Goal: Task Accomplishment & Management: Complete application form

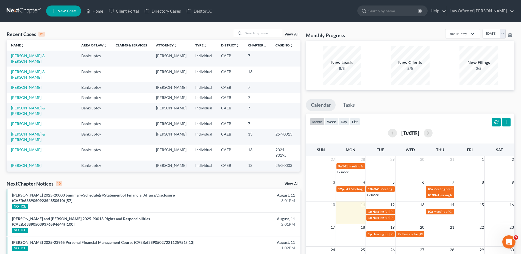
click at [27, 189] on link "[PERSON_NAME]" at bounding box center [26, 191] width 30 height 5
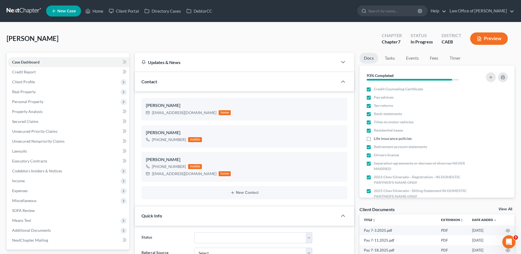
scroll to position [479, 0]
drag, startPoint x: 503, startPoint y: 209, endPoint x: 498, endPoint y: 204, distance: 7.2
click at [503, 209] on link "View All" at bounding box center [505, 209] width 14 height 4
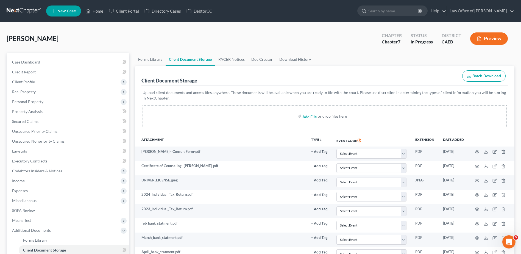
click at [312, 118] on input "file" at bounding box center [308, 116] width 13 height 10
type input "C:\fakepath\Pay [DATE]"
click at [21, 202] on span "Miscellaneous" at bounding box center [24, 200] width 24 height 5
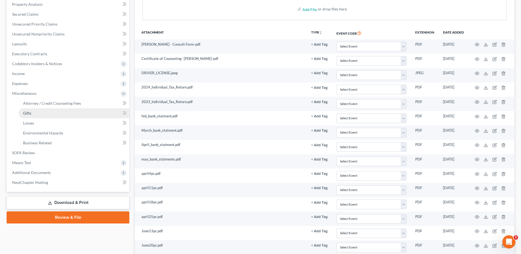
scroll to position [110, 0]
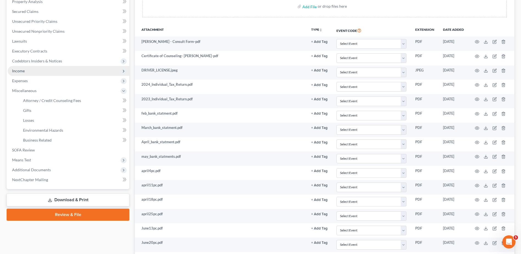
click at [23, 70] on span "Income" at bounding box center [18, 70] width 13 height 5
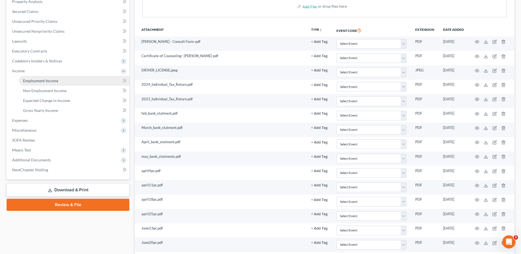
click at [30, 83] on link "Employment Income" at bounding box center [74, 81] width 111 height 10
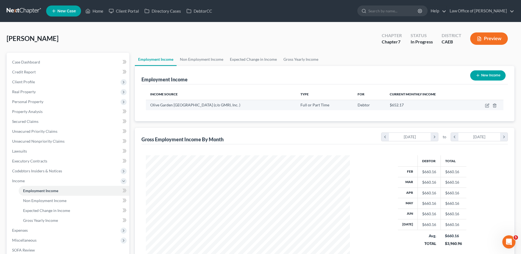
scroll to position [102, 215]
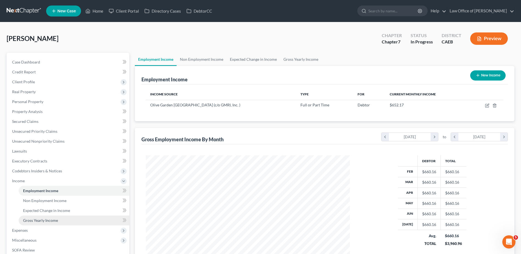
click at [36, 219] on span "Gross Yearly Income" at bounding box center [40, 220] width 35 height 5
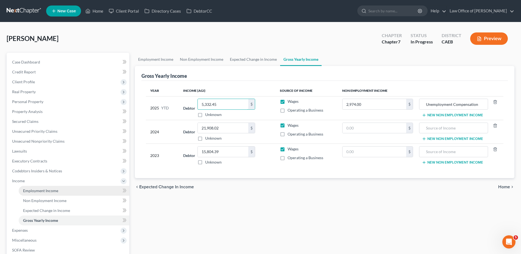
type input "5,332.45"
click at [37, 189] on span "Employment Income" at bounding box center [40, 190] width 35 height 5
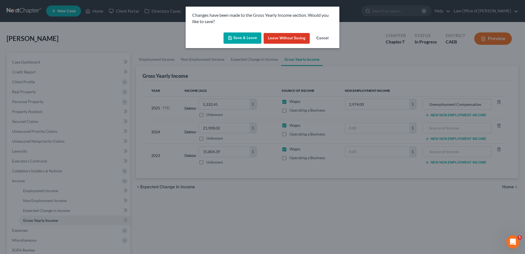
click at [234, 38] on button "Save & Leave" at bounding box center [243, 38] width 38 height 12
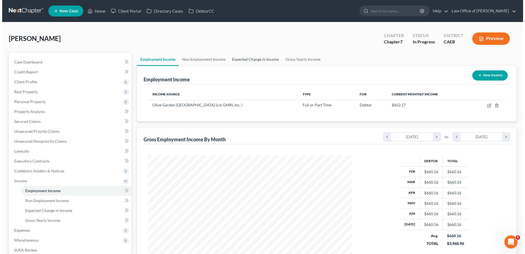
scroll to position [102, 215]
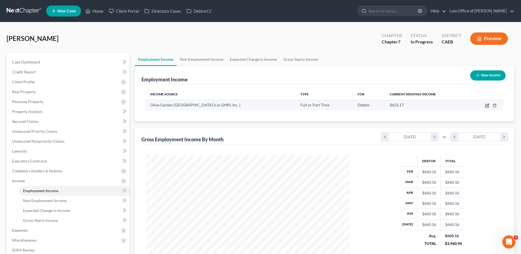
click at [487, 105] on icon "button" at bounding box center [487, 105] width 2 height 2
select select "0"
select select "4"
select select "3"
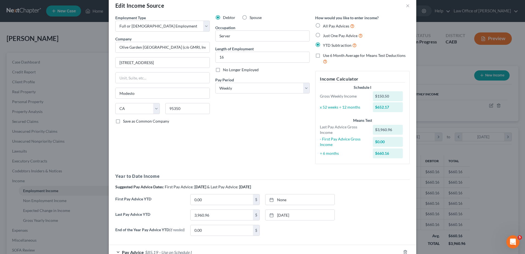
scroll to position [0, 0]
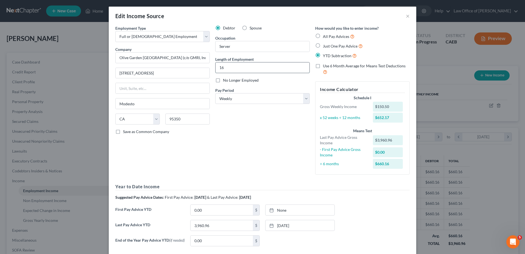
click at [240, 66] on input "16" at bounding box center [263, 67] width 94 height 10
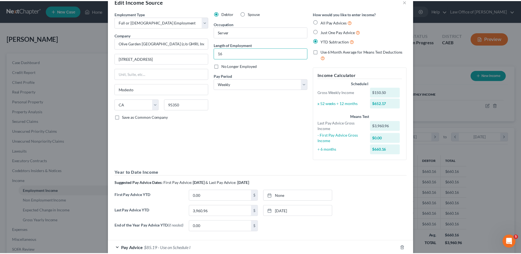
scroll to position [48, 0]
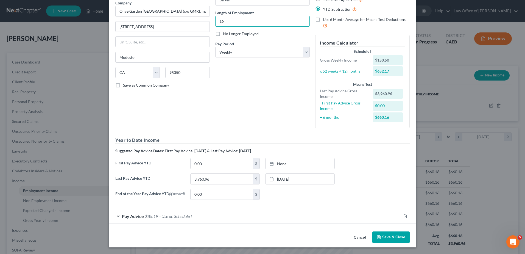
click at [392, 238] on button "Save & Close" at bounding box center [390, 237] width 37 height 12
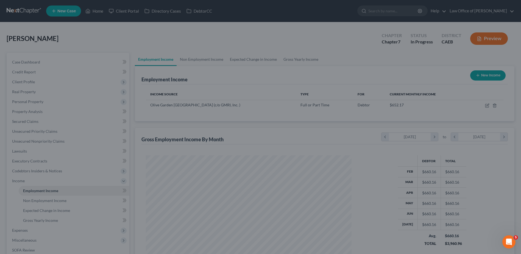
scroll to position [274522, 274409]
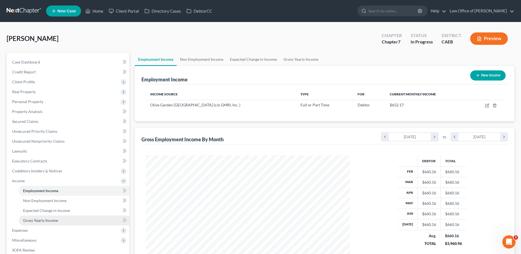
click at [37, 222] on span "Gross Yearly Income" at bounding box center [40, 220] width 35 height 5
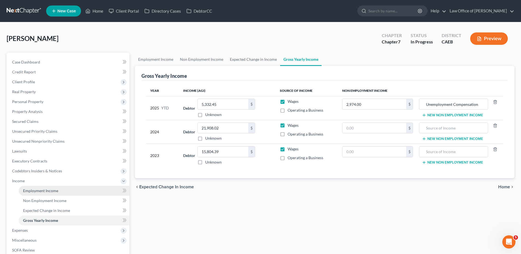
click at [31, 190] on span "Employment Income" at bounding box center [40, 190] width 35 height 5
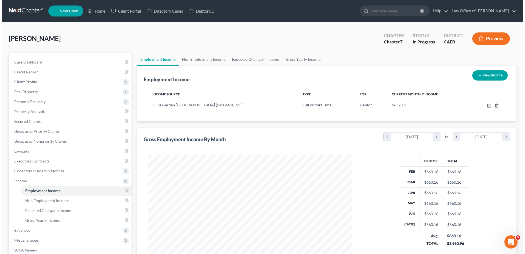
scroll to position [102, 215]
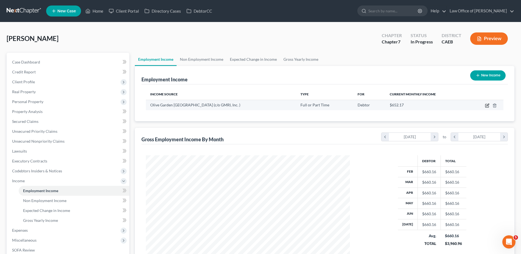
click at [485, 105] on icon "button" at bounding box center [487, 105] width 4 height 4
select select "0"
select select "4"
select select "3"
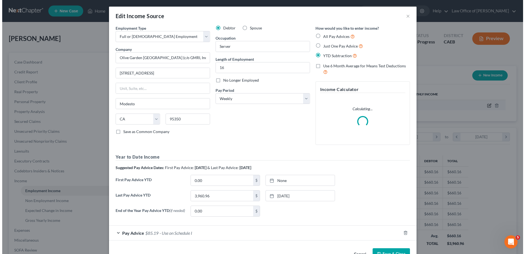
scroll to position [103, 217]
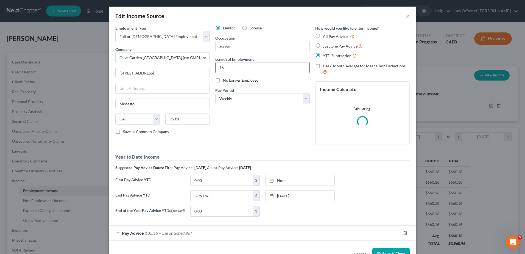
drag, startPoint x: 225, startPoint y: 68, endPoint x: 257, endPoint y: 69, distance: 32.1
click at [225, 69] on input "16" at bounding box center [263, 67] width 94 height 10
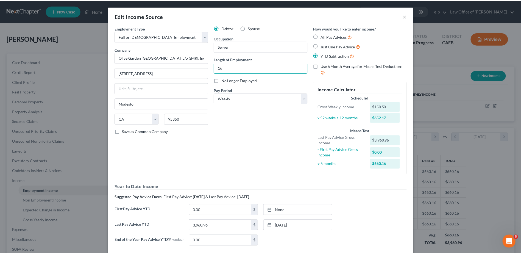
scroll to position [48, 0]
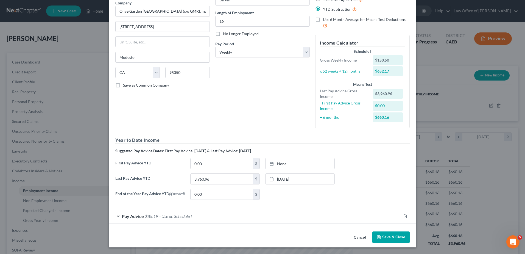
click at [392, 236] on button "Save & Close" at bounding box center [390, 237] width 37 height 12
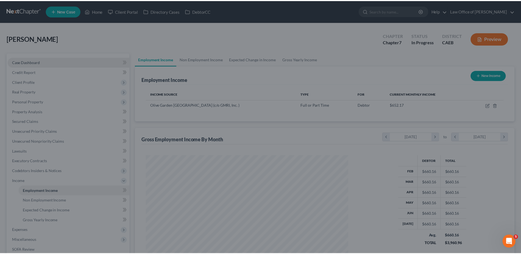
scroll to position [274522, 274409]
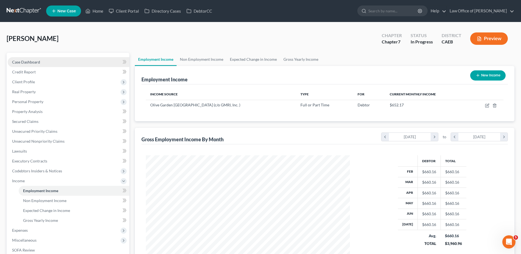
click at [19, 60] on span "Case Dashboard" at bounding box center [26, 62] width 28 height 5
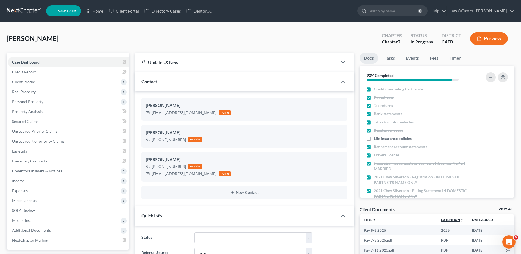
scroll to position [479, 0]
drag, startPoint x: 504, startPoint y: 207, endPoint x: 503, endPoint y: 203, distance: 4.1
click at [504, 207] on link "View All" at bounding box center [505, 209] width 14 height 4
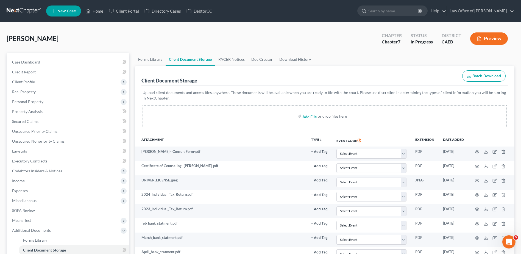
click at [311, 119] on input "file" at bounding box center [308, 116] width 13 height 10
type input "C:\fakepath\Pay [DATE]"
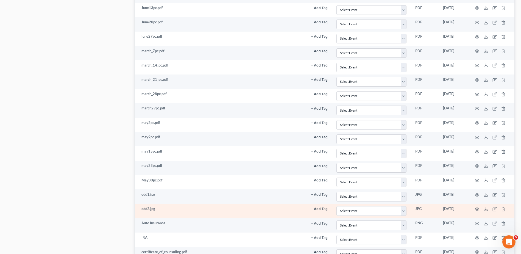
scroll to position [275, 0]
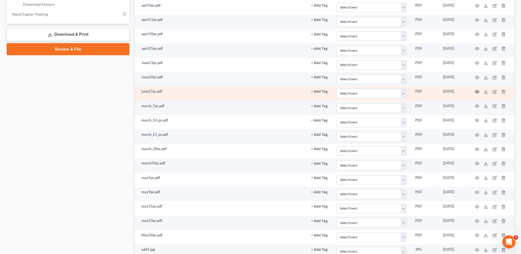
click at [478, 92] on circle "button" at bounding box center [476, 91] width 1 height 1
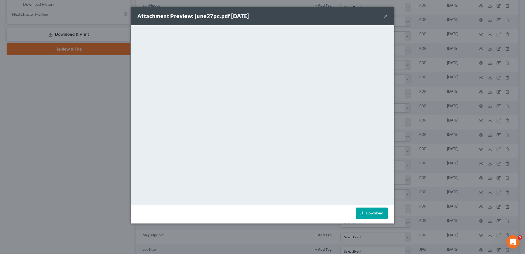
click at [389, 16] on div "Attachment Preview: june27pc.pdf [DATE] ×" at bounding box center [263, 16] width 264 height 19
click at [386, 16] on button "×" at bounding box center [386, 16] width 4 height 7
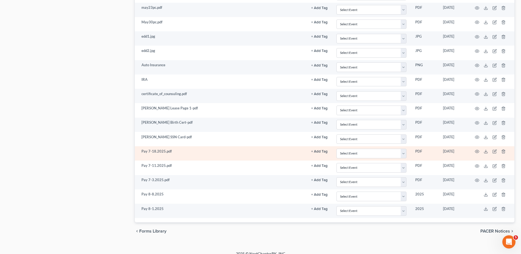
scroll to position [495, 0]
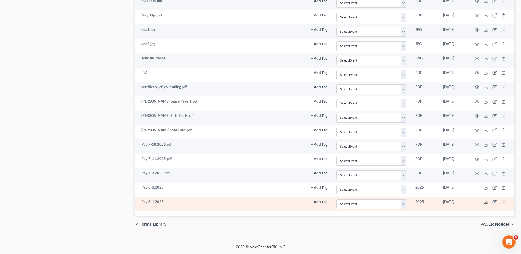
click at [487, 202] on icon at bounding box center [486, 202] width 4 height 4
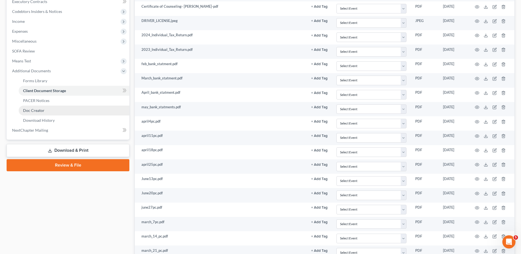
scroll to position [110, 0]
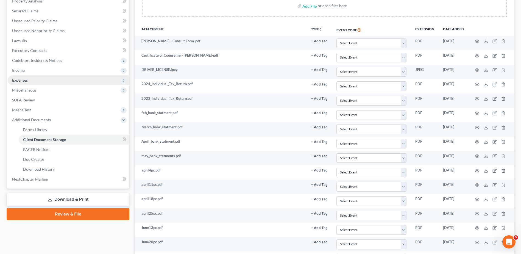
click at [18, 80] on span "Expenses" at bounding box center [20, 80] width 16 height 5
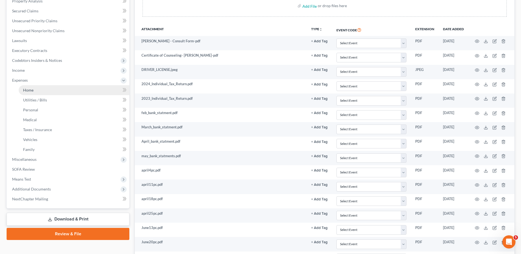
drag, startPoint x: 33, startPoint y: 90, endPoint x: 37, endPoint y: 90, distance: 4.7
click at [32, 90] on span "Home" at bounding box center [28, 90] width 10 height 5
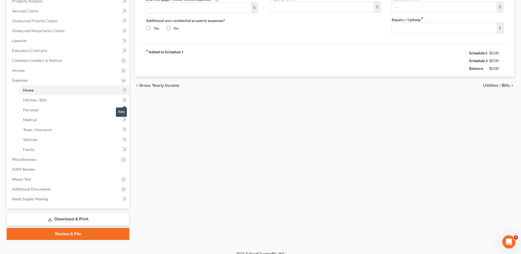
type input "1,200.00"
type input "0.00"
radio input "true"
type input "0.00"
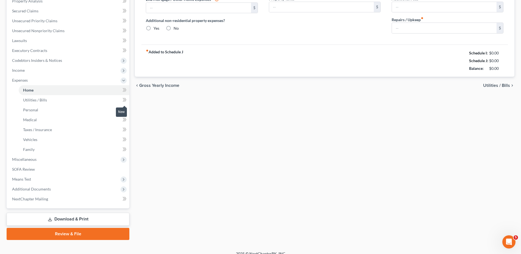
type input "0.00"
type input "100.00"
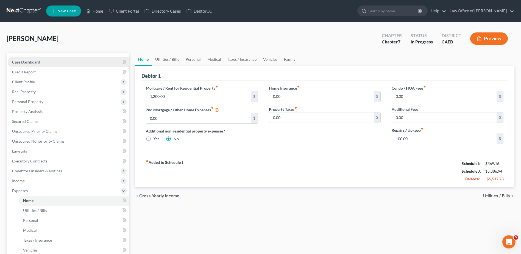
click at [30, 63] on span "Case Dashboard" at bounding box center [26, 62] width 28 height 5
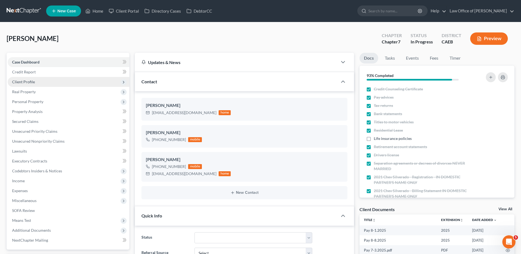
click at [21, 83] on span "Client Profile" at bounding box center [23, 81] width 23 height 5
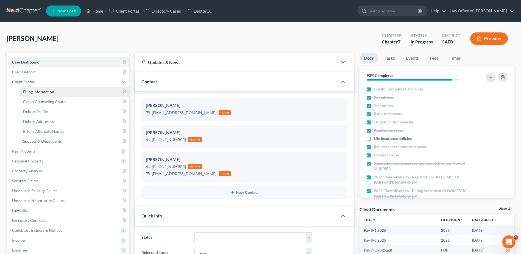
click at [46, 90] on span "Filing Information" at bounding box center [38, 91] width 31 height 5
select select "1"
select select "0"
select select "4"
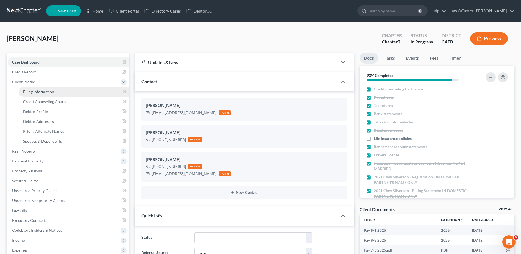
select select "0"
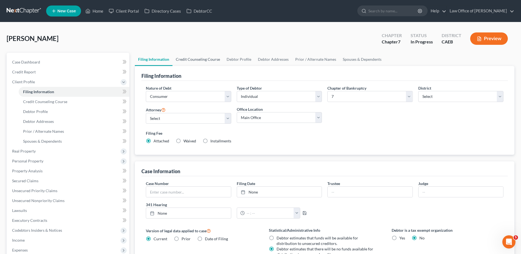
click at [202, 60] on link "Credit Counseling Course" at bounding box center [197, 59] width 51 height 13
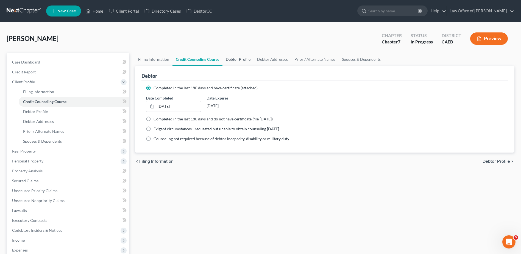
click at [233, 60] on link "Debtor Profile" at bounding box center [237, 59] width 31 height 13
select select "0"
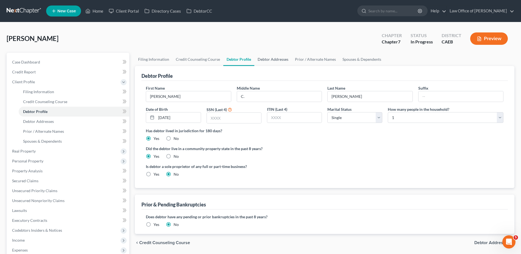
click at [272, 62] on link "Debtor Addresses" at bounding box center [272, 59] width 37 height 13
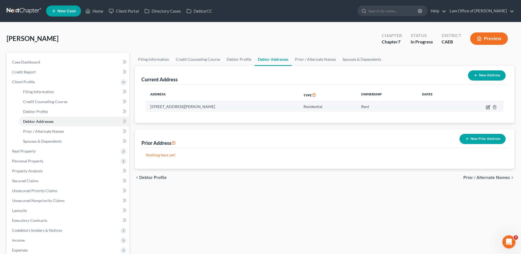
click at [488, 108] on icon "button" at bounding box center [488, 107] width 4 height 4
select select "4"
select select "49"
select select "0"
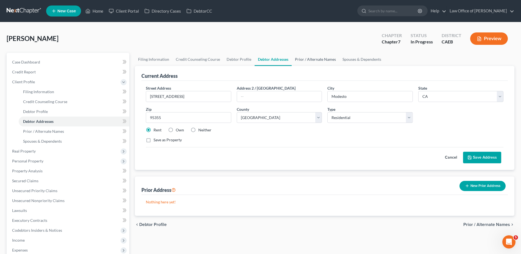
click at [324, 60] on link "Prior / Alternate Names" at bounding box center [316, 59] width 48 height 13
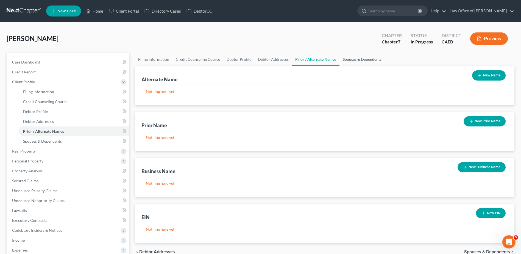
click at [361, 61] on link "Spouses & Dependents" at bounding box center [361, 59] width 45 height 13
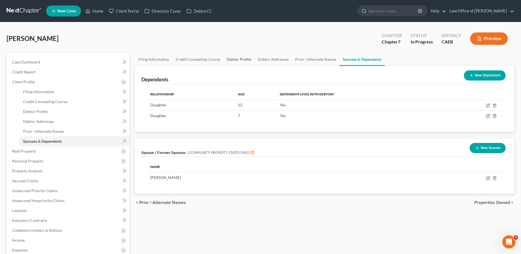
click at [241, 58] on link "Debtor Profile" at bounding box center [238, 59] width 31 height 13
select select "0"
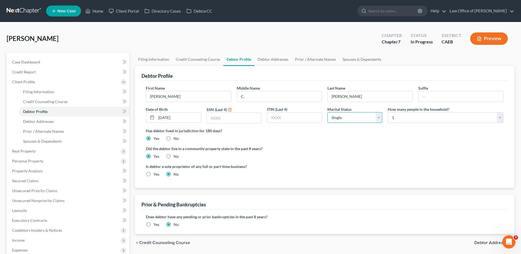
drag, startPoint x: 377, startPoint y: 119, endPoint x: 370, endPoint y: 118, distance: 6.7
click at [376, 118] on select "Select Single Married Separated Divorced Widowed" at bounding box center [354, 117] width 55 height 11
click at [273, 59] on link "Debtor Addresses" at bounding box center [272, 59] width 37 height 13
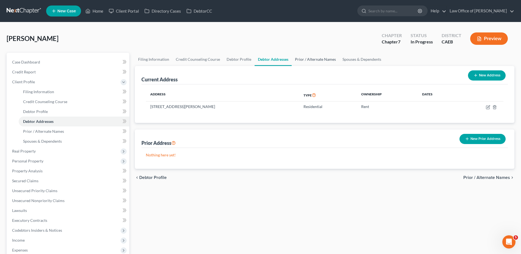
click at [322, 61] on link "Prior / Alternate Names" at bounding box center [316, 59] width 48 height 13
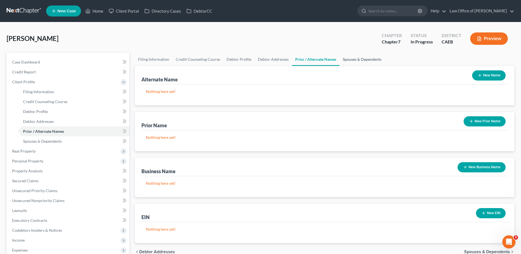
click at [355, 62] on link "Spouses & Dependents" at bounding box center [361, 59] width 45 height 13
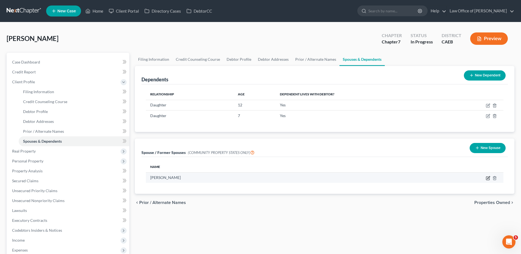
click at [486, 179] on icon "button" at bounding box center [488, 178] width 4 height 4
select select "1"
select select "4"
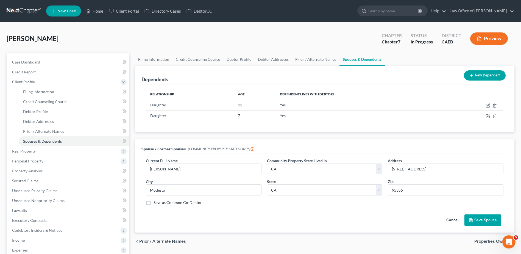
click at [484, 219] on button "Save Spouse" at bounding box center [482, 220] width 37 height 12
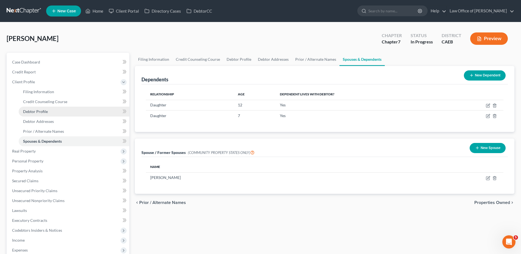
click at [43, 110] on span "Debtor Profile" at bounding box center [35, 111] width 25 height 5
select select "0"
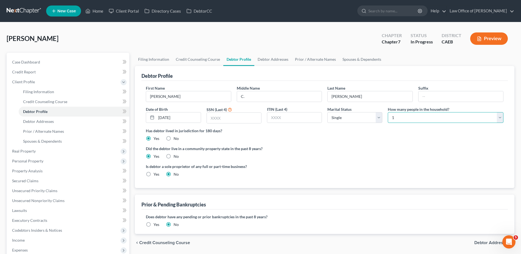
click at [414, 114] on select "Select 1 2 3 4 5 6 7 8 9 10 11 12 13 14 15 16 17 18 19 20" at bounding box center [446, 117] width 116 height 11
select select "2"
click at [388, 112] on select "Select 1 2 3 4 5 6 7 8 9 10 11 12 13 14 15 16 17 18 19 20" at bounding box center [446, 117] width 116 height 11
click at [345, 58] on link "Spouses & Dependents" at bounding box center [361, 59] width 45 height 13
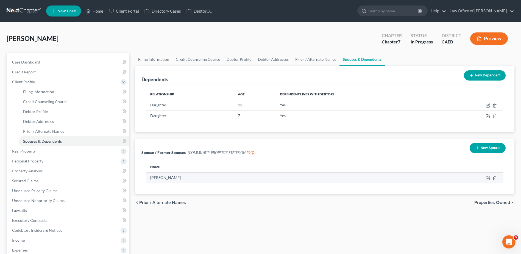
click at [493, 179] on icon "button" at bounding box center [494, 178] width 2 height 4
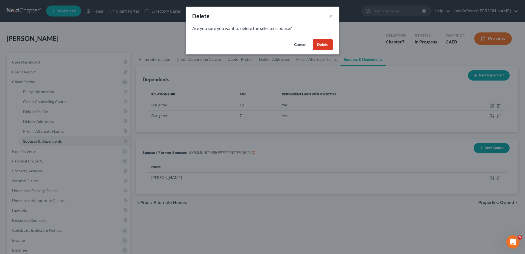
click at [303, 46] on button "Cancel" at bounding box center [300, 44] width 21 height 11
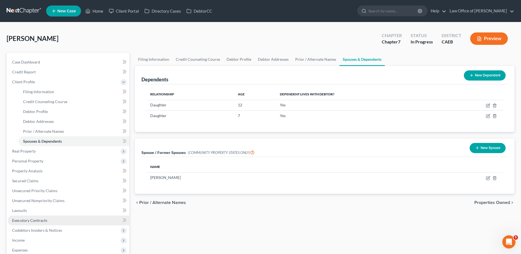
click at [22, 221] on span "Executory Contracts" at bounding box center [29, 220] width 35 height 5
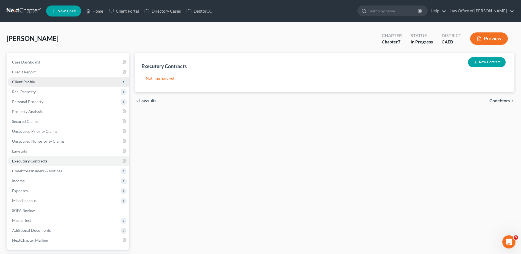
click at [20, 81] on span "Client Profile" at bounding box center [23, 81] width 23 height 5
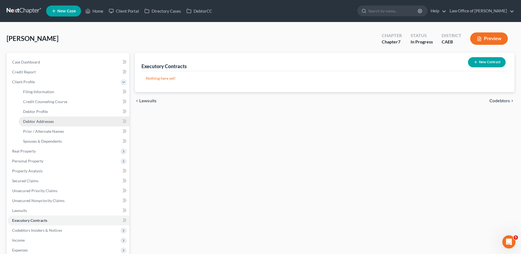
click at [34, 119] on span "Debtor Addresses" at bounding box center [38, 121] width 31 height 5
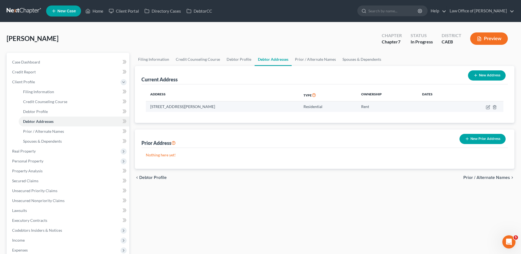
drag, startPoint x: 151, startPoint y: 106, endPoint x: 244, endPoint y: 107, distance: 92.8
click at [244, 107] on td "[STREET_ADDRESS][PERSON_NAME]" at bounding box center [222, 106] width 153 height 10
copy td "[STREET_ADDRESS][PERSON_NAME]"
click at [350, 60] on link "Spouses & Dependents" at bounding box center [361, 59] width 45 height 13
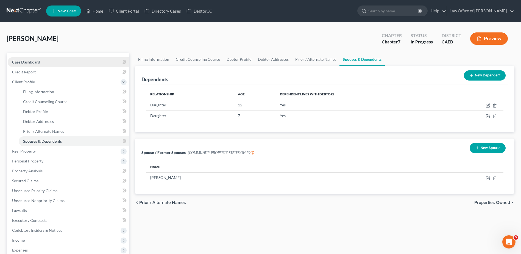
click at [34, 63] on span "Case Dashboard" at bounding box center [26, 62] width 28 height 5
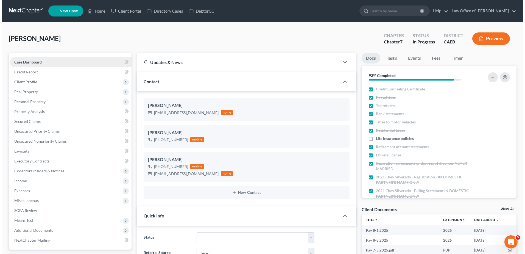
scroll to position [479, 0]
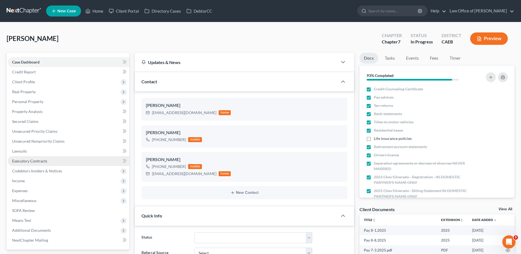
click at [23, 162] on span "Executory Contracts" at bounding box center [29, 160] width 35 height 5
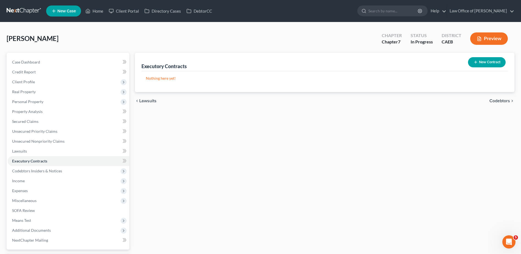
click at [482, 62] on button "New Contract" at bounding box center [487, 62] width 38 height 10
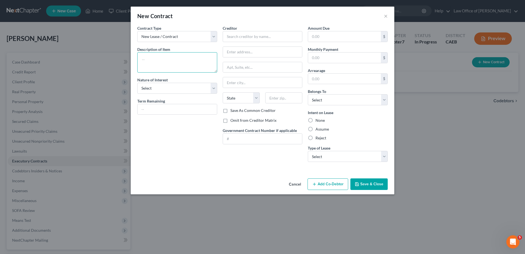
click at [157, 62] on textarea at bounding box center [177, 62] width 80 height 20
paste textarea "[STREET_ADDRESS][PERSON_NAME]"
drag, startPoint x: 176, startPoint y: 60, endPoint x: 182, endPoint y: 60, distance: 6.3
click at [176, 60] on textarea "[STREET_ADDRESS][PERSON_NAME]" at bounding box center [177, 62] width 80 height 20
type textarea "[STREET_ADDRESS][PERSON_NAME]"
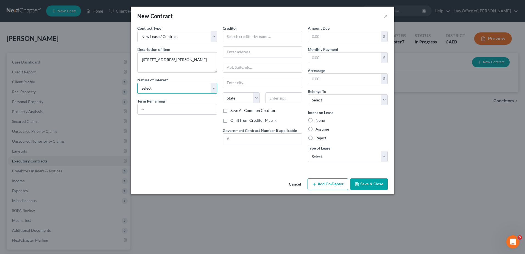
click at [153, 87] on select "Select Purchaser Agent Lessor Lessee" at bounding box center [177, 88] width 80 height 11
select select "3"
click at [137, 83] on select "Select Purchaser Agent Lessor Lessee" at bounding box center [177, 88] width 80 height 11
click at [153, 112] on input "text" at bounding box center [177, 109] width 79 height 10
type input "m"
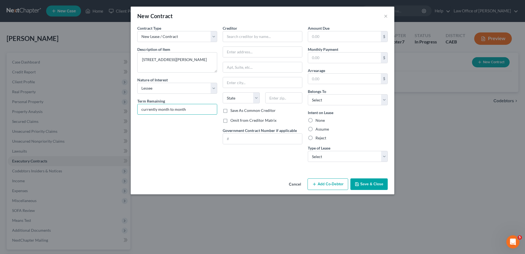
type input "currently month to month"
type input "H"
type input "[PERSON_NAME]"
click at [230, 119] on label "Omit from Creditor Matrix" at bounding box center [253, 120] width 46 height 5
click at [233, 119] on input "Omit from Creditor Matrix" at bounding box center [235, 120] width 4 height 4
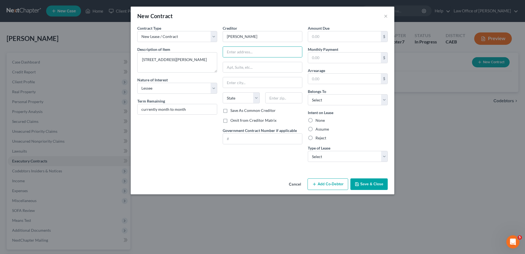
checkbox input "true"
click at [322, 59] on input "text" at bounding box center [344, 57] width 73 height 10
type input "1,100"
click at [315, 101] on select "Select Debtor 1 Only Debtor 2 Only Debtor 1 And Debtor 2 Only At Least One Of T…" at bounding box center [348, 99] width 80 height 11
select select "3"
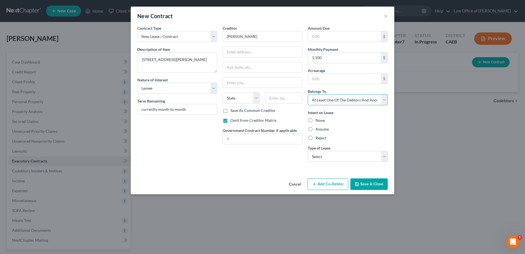
click at [308, 94] on select "Select Debtor 1 Only Debtor 2 Only Debtor 1 And Debtor 2 Only At Least One Of T…" at bounding box center [348, 99] width 80 height 11
click at [320, 129] on label "Assume" at bounding box center [322, 128] width 13 height 5
click at [320, 129] on input "Assume" at bounding box center [320, 128] width 4 height 4
radio input "true"
drag, startPoint x: 334, startPoint y: 156, endPoint x: 331, endPoint y: 160, distance: 4.2
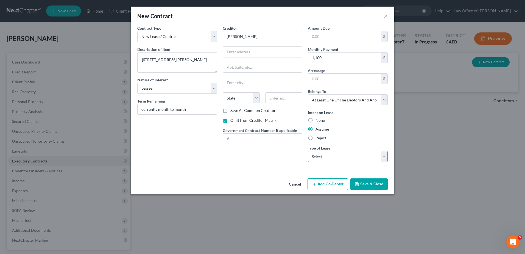
click at [334, 157] on select "Select Real Estate Car Other" at bounding box center [348, 156] width 80 height 11
select select "0"
click at [308, 151] on select "Select Real Estate Car Other" at bounding box center [348, 156] width 80 height 11
click at [339, 186] on button "Add Co-Debtor" at bounding box center [328, 184] width 41 height 12
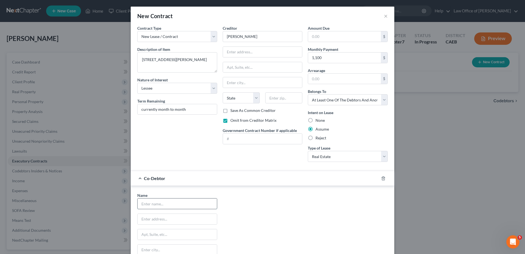
click at [155, 203] on input "text" at bounding box center [177, 203] width 79 height 10
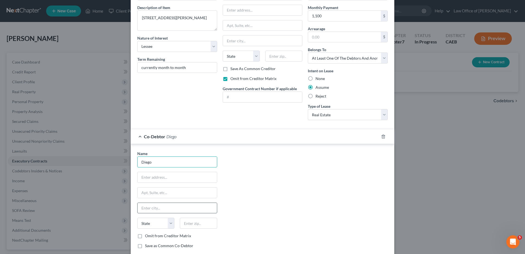
scroll to position [55, 0]
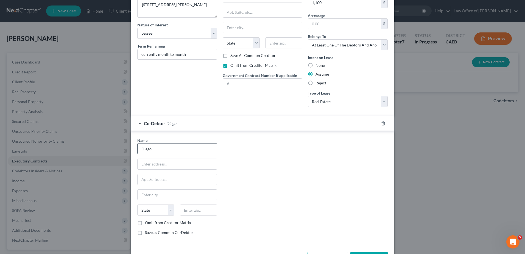
click at [157, 150] on input "Diego" at bounding box center [177, 148] width 79 height 10
type input "[PERSON_NAME]"
paste input "[STREET_ADDRESS][PERSON_NAME]"
type input "[STREET_ADDRESS][PERSON_NAME]"
click at [203, 210] on input "text" at bounding box center [198, 209] width 37 height 11
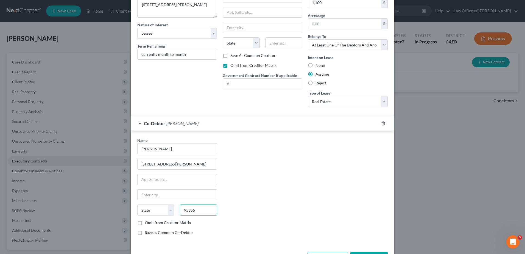
type input "95355"
type input "Modesto"
select select "4"
drag, startPoint x: 172, startPoint y: 164, endPoint x: 214, endPoint y: 164, distance: 41.2
click at [214, 164] on input "[STREET_ADDRESS][PERSON_NAME]" at bounding box center [177, 164] width 79 height 10
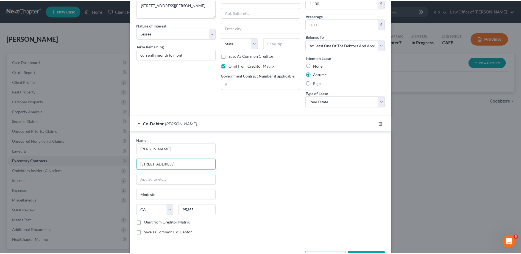
scroll to position [75, 0]
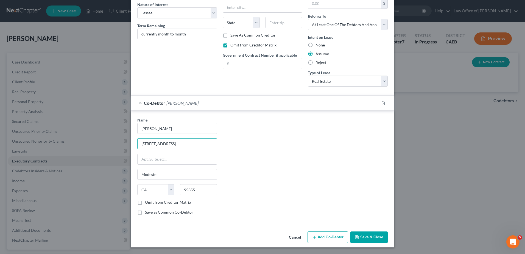
type input "[STREET_ADDRESS]"
click at [145, 201] on label "Omit from Creditor Matrix" at bounding box center [168, 201] width 46 height 5
click at [147, 201] on input "Omit from Creditor Matrix" at bounding box center [149, 201] width 4 height 4
checkbox input "true"
click at [145, 212] on label "Save as Common Co-Debtor" at bounding box center [169, 211] width 48 height 5
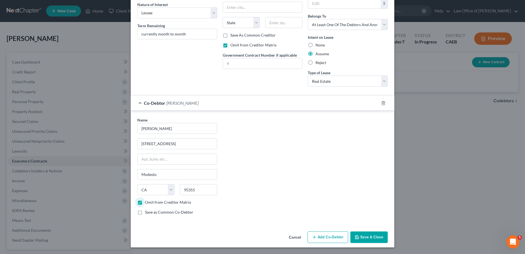
click at [147, 212] on input "Save as Common Co-Debtor" at bounding box center [149, 211] width 4 height 4
checkbox input "true"
drag, startPoint x: 372, startPoint y: 241, endPoint x: 406, endPoint y: 226, distance: 37.4
click at [372, 240] on button "Save & Close" at bounding box center [368, 237] width 37 height 12
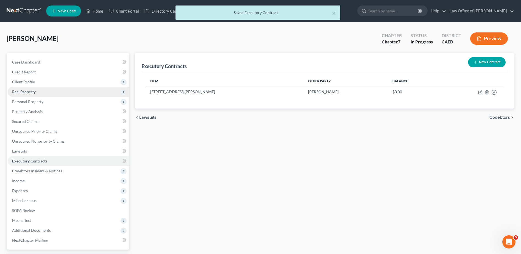
click at [23, 90] on span "Real Property" at bounding box center [24, 91] width 24 height 5
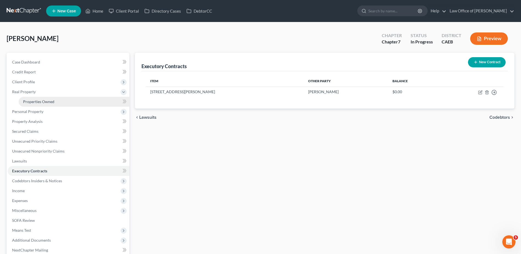
click at [32, 101] on span "Properties Owned" at bounding box center [38, 101] width 31 height 5
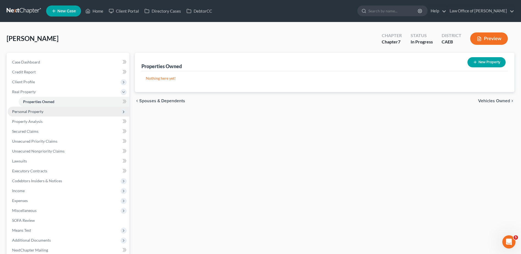
click at [32, 110] on span "Personal Property" at bounding box center [27, 111] width 31 height 5
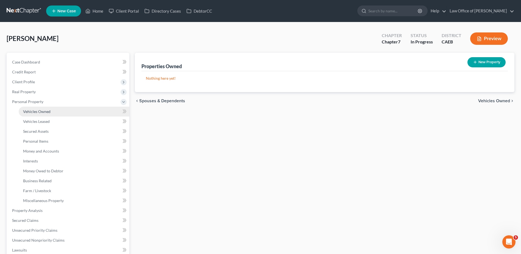
click at [35, 115] on link "Vehicles Owned" at bounding box center [74, 112] width 111 height 10
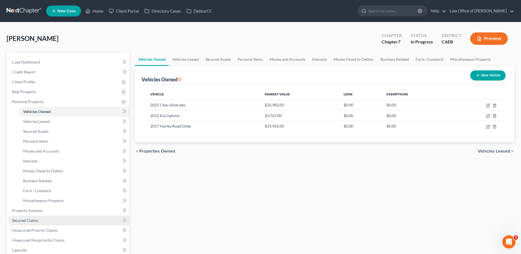
click at [28, 220] on span "Secured Claims" at bounding box center [25, 220] width 26 height 5
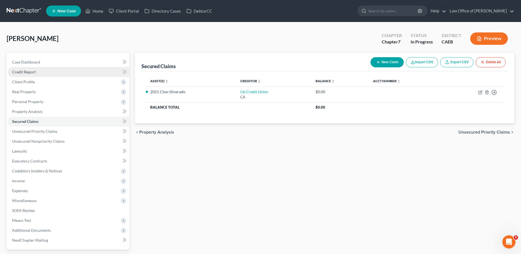
click at [16, 72] on span "Credit Report" at bounding box center [24, 71] width 24 height 5
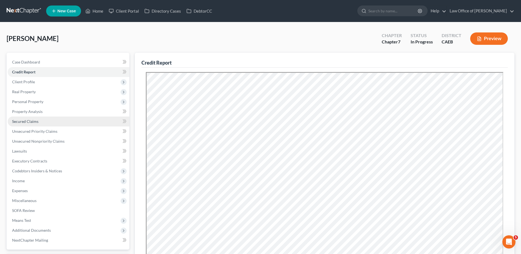
click at [26, 122] on span "Secured Claims" at bounding box center [25, 121] width 26 height 5
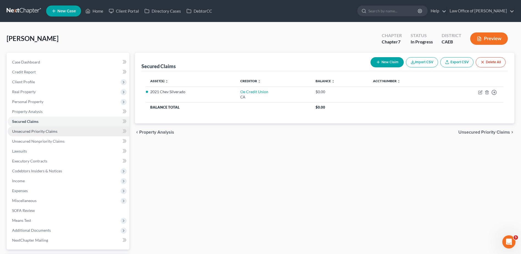
click at [34, 132] on span "Unsecured Priority Claims" at bounding box center [34, 131] width 45 height 5
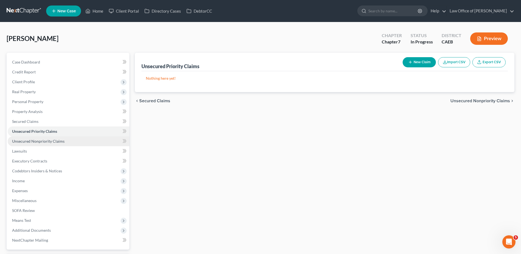
click at [27, 141] on span "Unsecured Nonpriority Claims" at bounding box center [38, 141] width 52 height 5
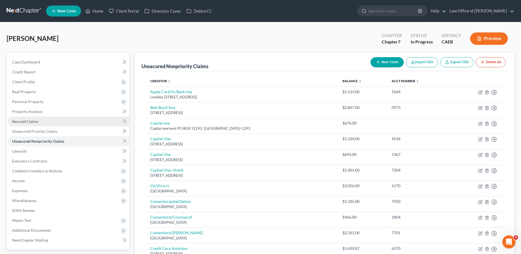
click at [23, 120] on span "Secured Claims" at bounding box center [25, 121] width 26 height 5
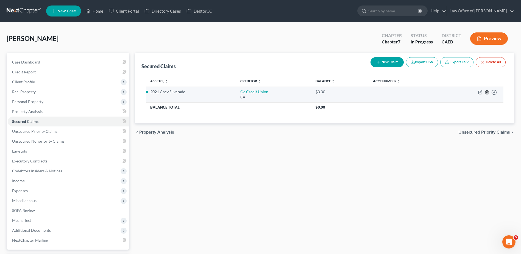
click at [487, 93] on line "button" at bounding box center [487, 92] width 0 height 1
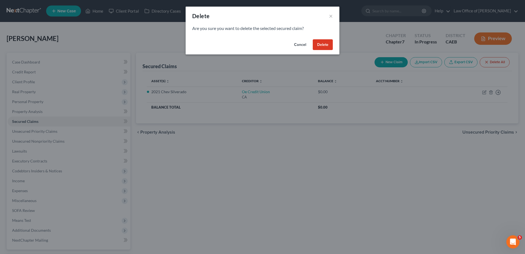
click at [324, 44] on button "Delete" at bounding box center [323, 44] width 20 height 11
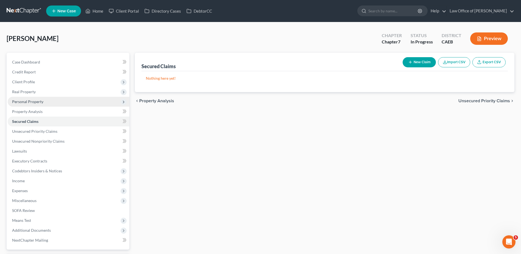
click at [14, 101] on span "Personal Property" at bounding box center [27, 101] width 31 height 5
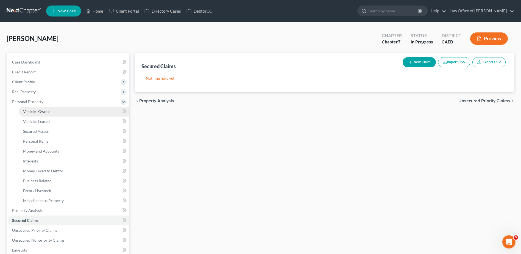
click at [42, 113] on span "Vehicles Owned" at bounding box center [36, 111] width 27 height 5
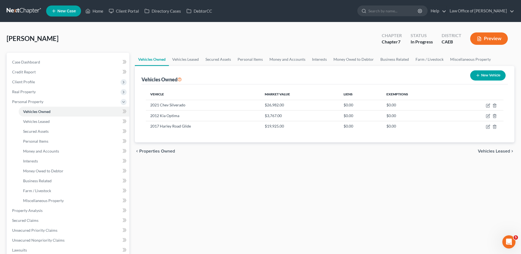
click at [235, 158] on div "chevron_left Properties Owned Vehicles Leased chevron_right" at bounding box center [325, 151] width 380 height 18
click at [496, 105] on icon "button" at bounding box center [494, 106] width 2 height 4
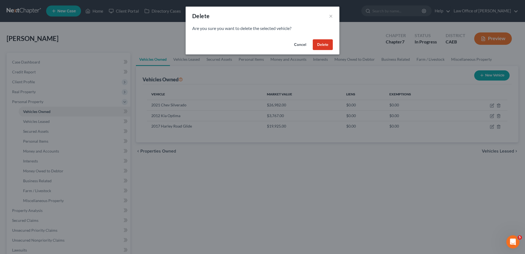
click at [326, 44] on button "Delete" at bounding box center [323, 44] width 20 height 11
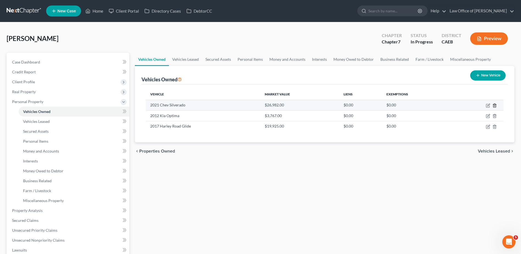
click at [494, 106] on line "button" at bounding box center [494, 105] width 0 height 1
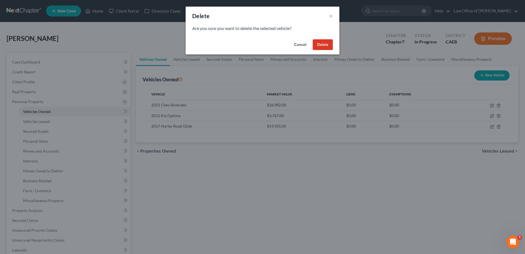
click at [325, 46] on button "Delete" at bounding box center [323, 44] width 20 height 11
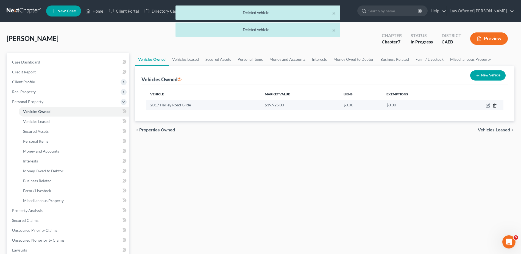
click at [494, 105] on icon "button" at bounding box center [494, 105] width 4 height 4
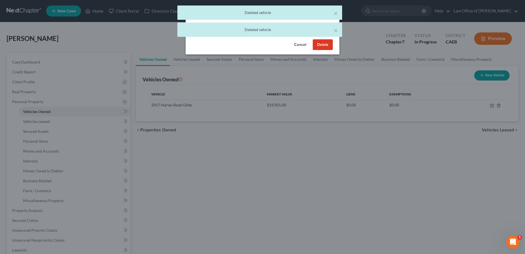
click at [325, 45] on button "Delete" at bounding box center [323, 44] width 20 height 11
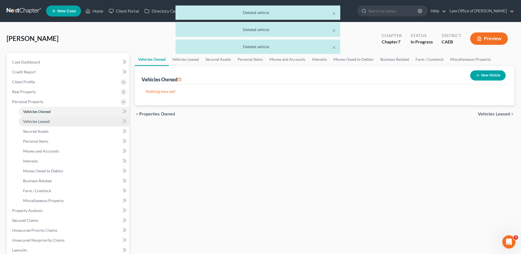
click at [34, 121] on span "Vehicles Leased" at bounding box center [36, 121] width 27 height 5
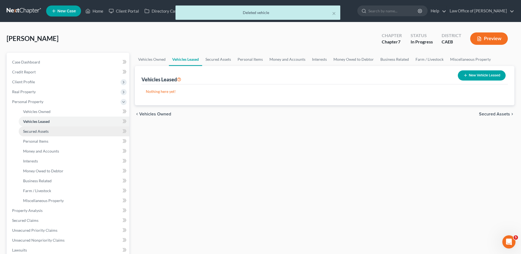
click at [36, 132] on span "Secured Assets" at bounding box center [36, 131] width 26 height 5
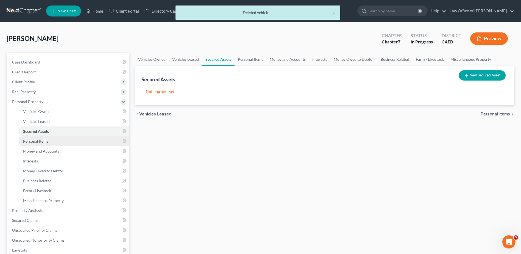
click at [37, 142] on span "Personal Items" at bounding box center [35, 141] width 25 height 5
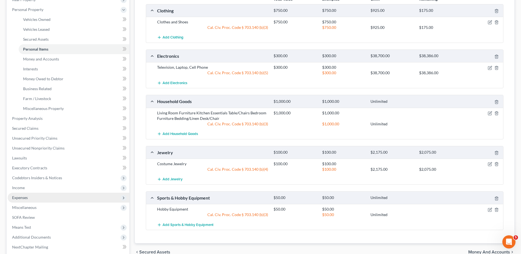
scroll to position [37, 0]
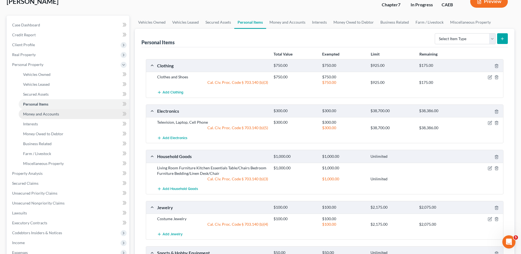
click at [42, 115] on span "Money and Accounts" at bounding box center [41, 113] width 36 height 5
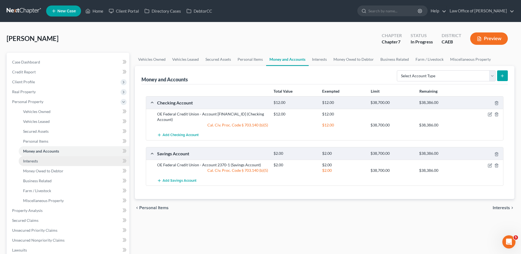
click at [25, 160] on span "Interests" at bounding box center [30, 160] width 15 height 5
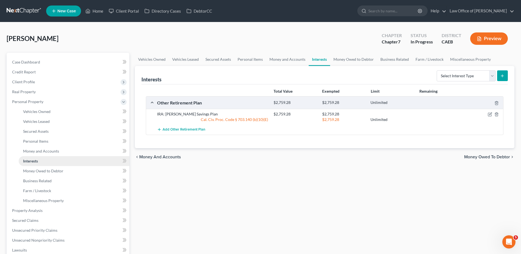
click at [33, 160] on span "Interests" at bounding box center [30, 160] width 15 height 5
click at [38, 167] on link "Money Owed to Debtor" at bounding box center [74, 171] width 111 height 10
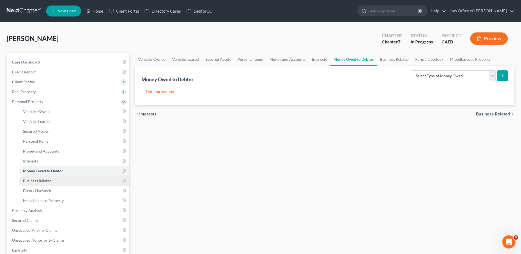
click at [43, 177] on link "Business Related" at bounding box center [74, 181] width 111 height 10
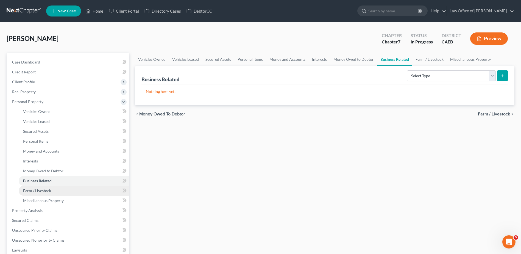
click at [38, 190] on span "Farm / Livestock" at bounding box center [37, 190] width 28 height 5
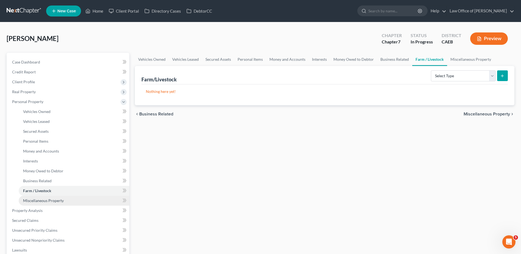
click at [39, 200] on span "Miscellaneous Property" at bounding box center [43, 200] width 41 height 5
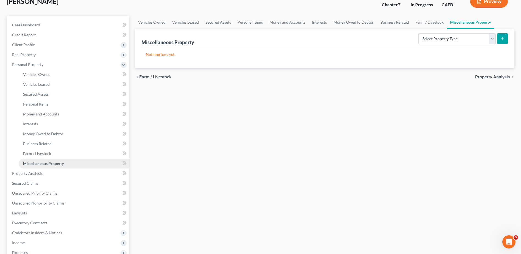
scroll to position [55, 0]
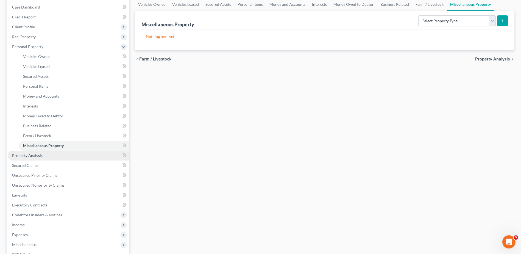
click at [31, 157] on span "Property Analysis" at bounding box center [27, 155] width 30 height 5
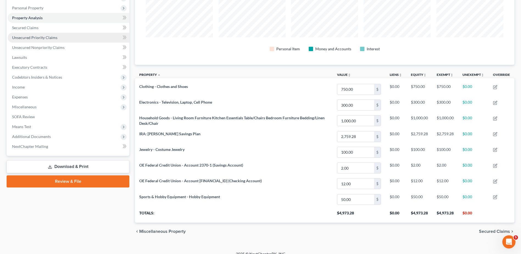
scroll to position [101, 0]
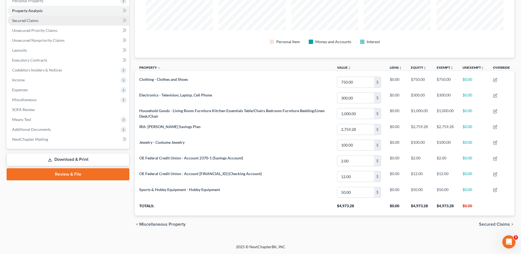
click at [32, 22] on span "Secured Claims" at bounding box center [25, 20] width 26 height 5
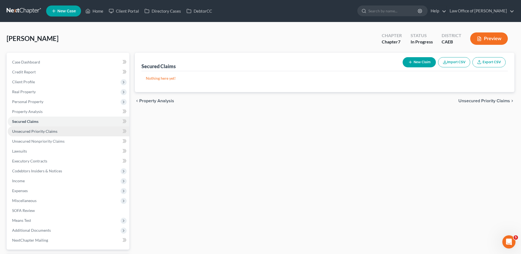
scroll to position [48, 0]
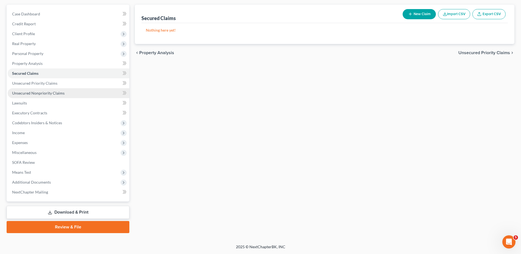
click at [40, 94] on span "Unsecured Nonpriority Claims" at bounding box center [38, 93] width 52 height 5
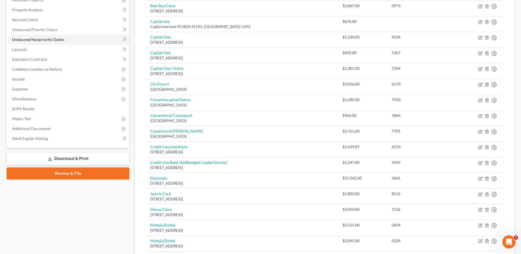
scroll to position [64, 0]
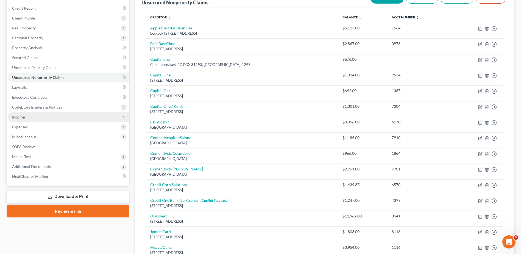
click at [20, 117] on span "Income" at bounding box center [18, 117] width 13 height 5
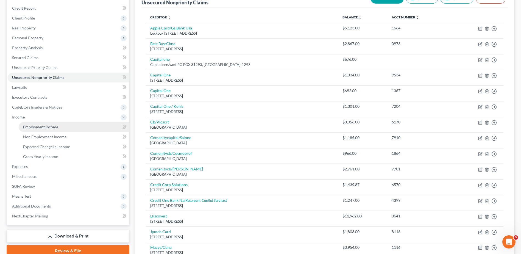
click at [42, 128] on span "Employment Income" at bounding box center [40, 126] width 35 height 5
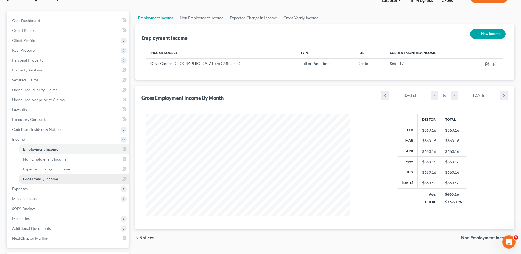
scroll to position [55, 0]
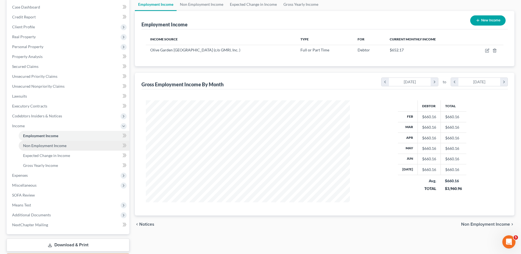
click at [53, 147] on span "Non Employment Income" at bounding box center [44, 145] width 43 height 5
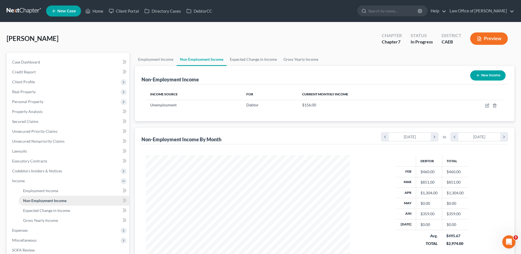
scroll to position [102, 215]
click at [51, 211] on span "Expected Change in Income" at bounding box center [46, 210] width 47 height 5
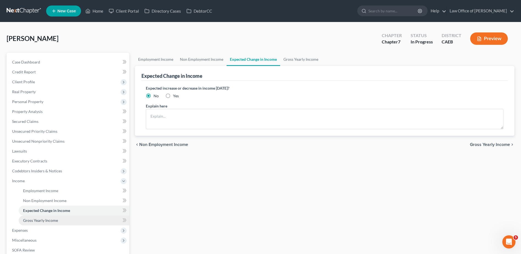
click at [37, 220] on span "Gross Yearly Income" at bounding box center [40, 220] width 35 height 5
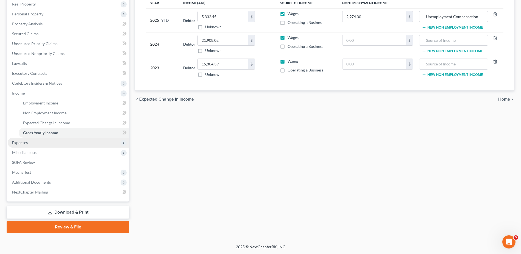
click at [23, 141] on span "Expenses" at bounding box center [20, 142] width 16 height 5
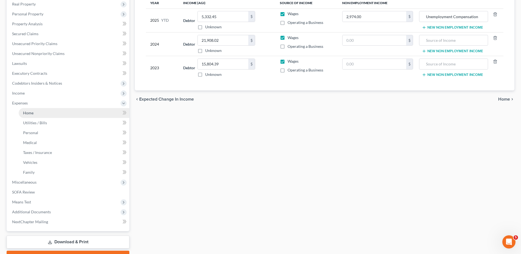
click at [31, 116] on link "Home" at bounding box center [74, 113] width 111 height 10
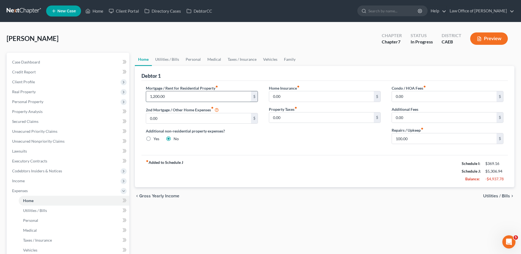
click at [171, 94] on input "1,200.00" at bounding box center [198, 96] width 105 height 10
type input "600"
type input "0"
click at [302, 160] on div "fiber_manual_record Added to Schedule J Schedule I: $369.16 Schedule J: $4,606.…" at bounding box center [324, 171] width 366 height 32
click at [168, 59] on link "Utilities / Bills" at bounding box center [167, 59] width 30 height 13
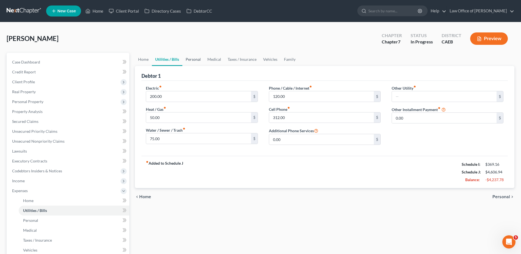
click at [197, 58] on link "Personal" at bounding box center [193, 59] width 22 height 13
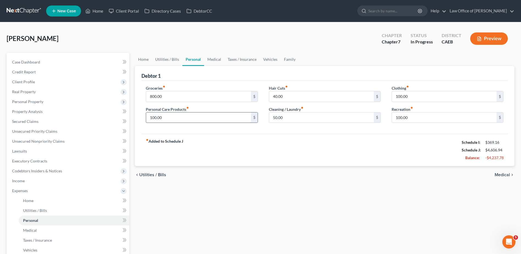
click at [181, 117] on input "100.00" at bounding box center [198, 117] width 105 height 10
type input "50"
type input "0"
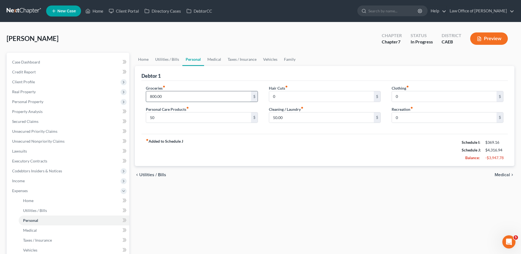
click at [170, 96] on input "800.00" at bounding box center [198, 96] width 105 height 10
type input "600"
click at [211, 57] on link "Medical" at bounding box center [214, 59] width 20 height 13
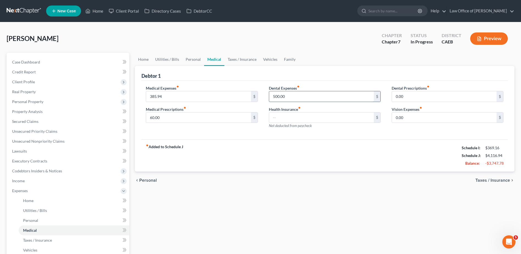
click at [297, 100] on input "500.00" at bounding box center [321, 96] width 105 height 10
click at [193, 117] on input "60.00" at bounding box center [198, 117] width 105 height 10
click at [184, 96] on input "385.94" at bounding box center [198, 96] width 105 height 10
type input "86"
click at [244, 61] on link "Taxes / Insurance" at bounding box center [241, 59] width 35 height 13
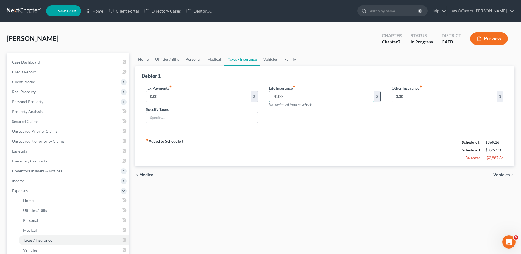
click at [297, 99] on input "70.00" at bounding box center [321, 96] width 105 height 10
click at [266, 57] on link "Vehicles" at bounding box center [270, 59] width 21 height 13
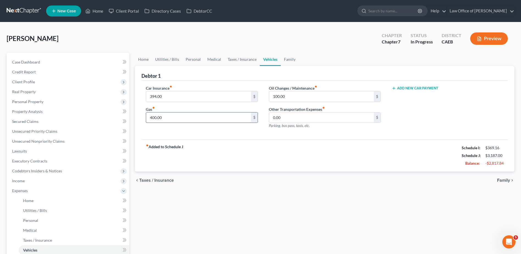
click at [177, 115] on input "400.00" at bounding box center [198, 117] width 105 height 10
click at [295, 98] on input "100.00" at bounding box center [321, 96] width 105 height 10
click at [189, 95] on input "394.00" at bounding box center [198, 96] width 105 height 10
click at [286, 118] on input "0.00" at bounding box center [321, 117] width 105 height 10
type input "200"
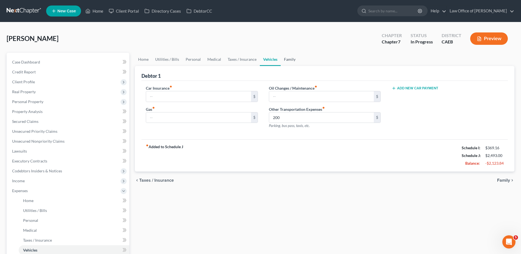
click at [289, 61] on link "Family" at bounding box center [290, 59] width 18 height 13
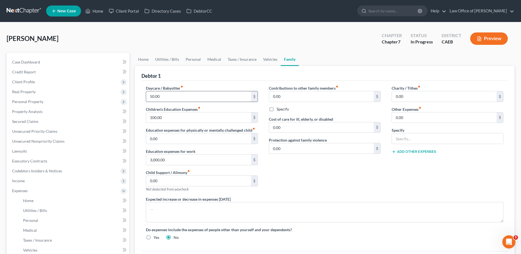
click at [171, 97] on input "50.00" at bounding box center [198, 96] width 105 height 10
click at [168, 117] on input "100.00" at bounding box center [198, 117] width 105 height 10
click at [180, 160] on input "3,000.00" at bounding box center [198, 159] width 105 height 10
click at [316, 188] on div "Contributions to other family members fiber_manual_record 0.00 $ Specify Cost o…" at bounding box center [324, 140] width 123 height 111
drag, startPoint x: 22, startPoint y: 180, endPoint x: 32, endPoint y: 184, distance: 10.9
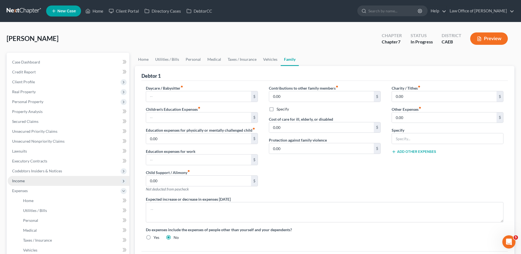
click at [22, 180] on span "Income" at bounding box center [18, 180] width 13 height 5
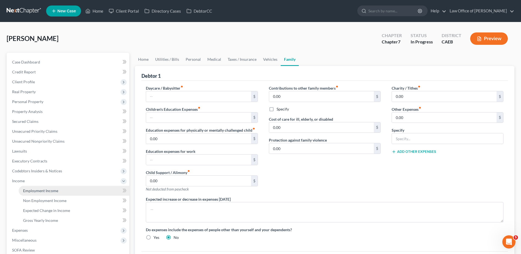
click at [32, 189] on span "Employment Income" at bounding box center [40, 190] width 35 height 5
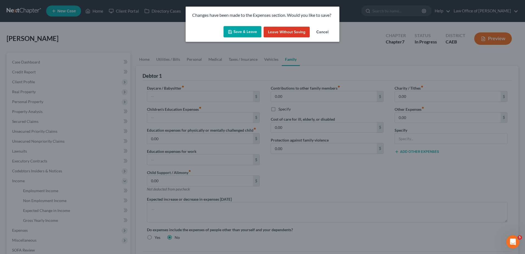
click at [249, 29] on button "Save & Leave" at bounding box center [243, 32] width 38 height 12
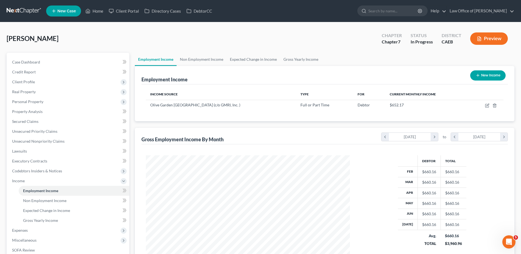
scroll to position [102, 215]
click at [37, 200] on span "Non Employment Income" at bounding box center [44, 200] width 43 height 5
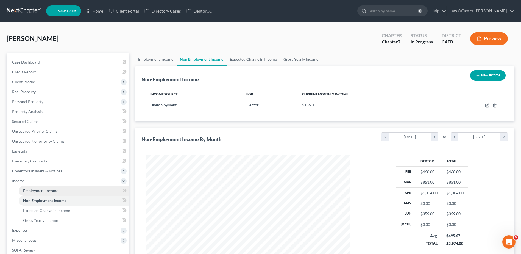
scroll to position [102, 215]
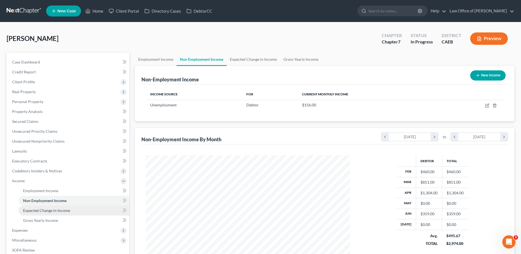
click at [40, 212] on span "Expected Change in Income" at bounding box center [46, 210] width 47 height 5
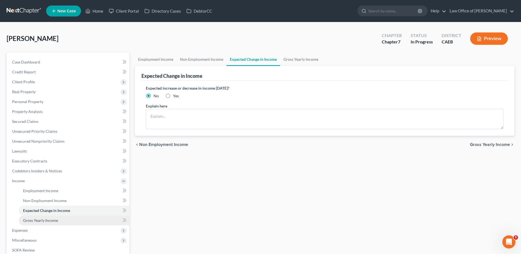
click at [38, 221] on span "Gross Yearly Income" at bounding box center [40, 220] width 35 height 5
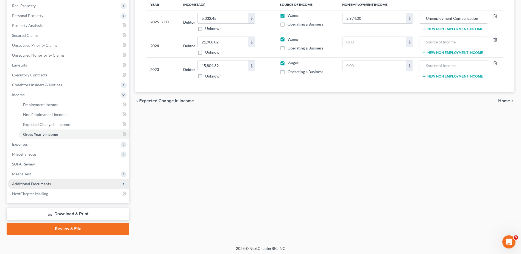
scroll to position [88, 0]
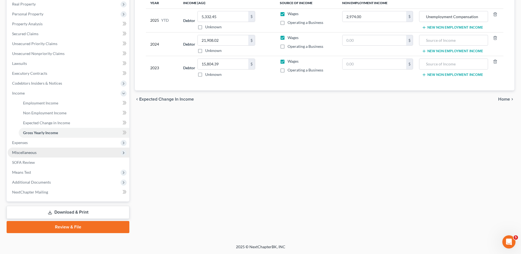
drag, startPoint x: 19, startPoint y: 146, endPoint x: 19, endPoint y: 149, distance: 3.0
click at [19, 146] on span "Expenses" at bounding box center [69, 143] width 122 height 10
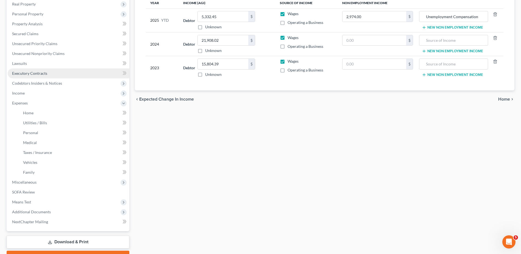
click at [24, 75] on span "Executory Contracts" at bounding box center [29, 73] width 35 height 5
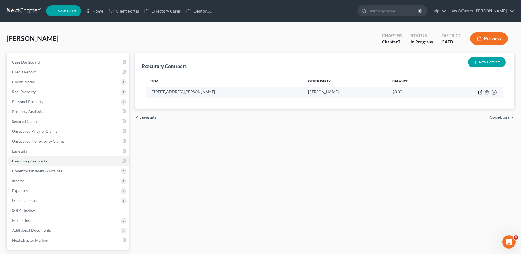
click at [482, 93] on icon "button" at bounding box center [479, 92] width 3 height 3
select select "3"
select select "0"
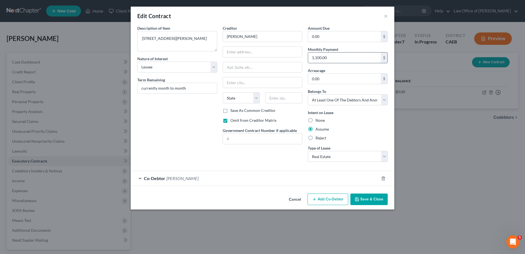
click at [338, 58] on input "1,100.00" at bounding box center [344, 57] width 73 height 10
type input "1,200"
click at [372, 199] on button "Save & Close" at bounding box center [368, 199] width 37 height 12
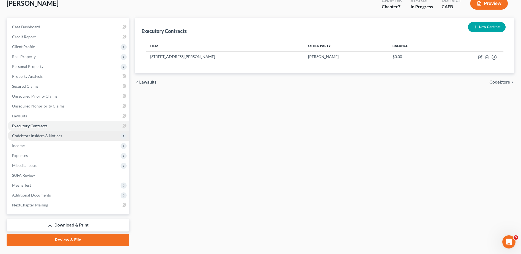
scroll to position [48, 0]
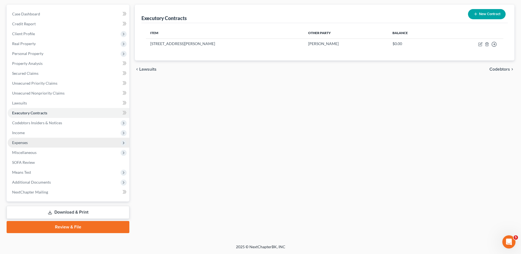
click at [19, 142] on span "Expenses" at bounding box center [20, 142] width 16 height 5
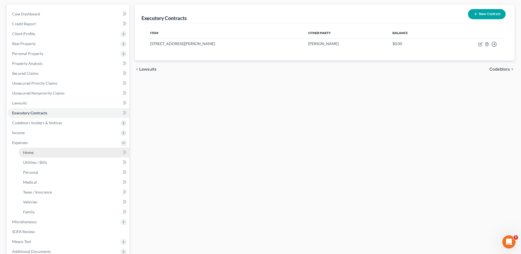
click at [28, 153] on span "Home" at bounding box center [28, 152] width 10 height 5
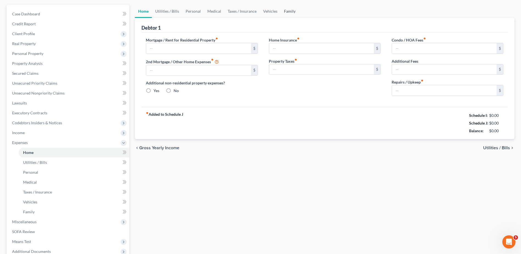
type input "600.00"
type input "0.00"
radio input "true"
type input "0.00"
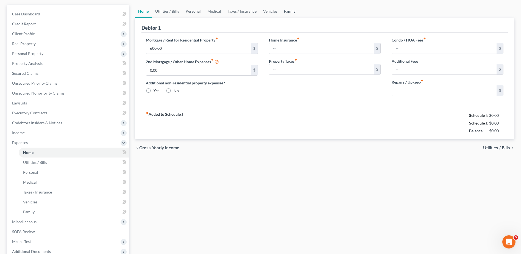
type input "0.00"
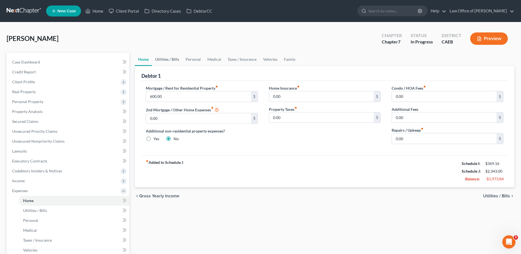
click at [163, 58] on link "Utilities / Bills" at bounding box center [167, 59] width 30 height 13
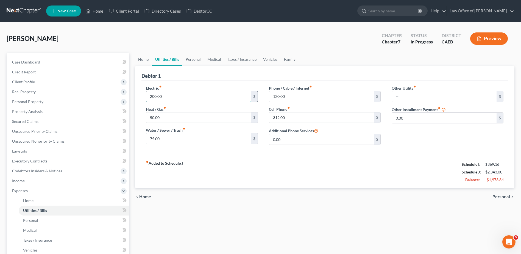
click at [172, 98] on input "200.00" at bounding box center [198, 96] width 105 height 10
type input "100"
type input "0"
type input "35"
type input "60"
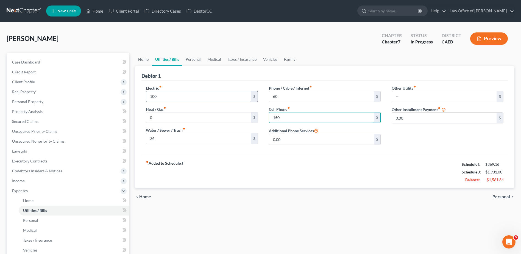
type input "150"
click at [195, 61] on link "Personal" at bounding box center [193, 59] width 22 height 13
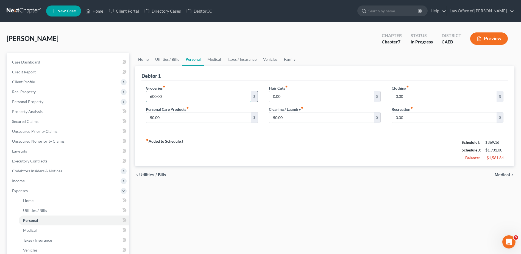
click at [173, 97] on input "600.00" at bounding box center [198, 96] width 105 height 10
type input "300"
type input "25"
type input "20"
click at [220, 58] on link "Medical" at bounding box center [214, 59] width 20 height 13
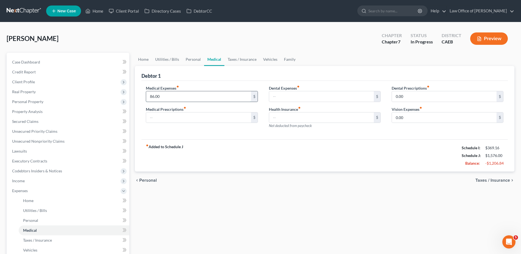
click at [181, 96] on input "86.00" at bounding box center [198, 96] width 105 height 10
type input "25"
click at [230, 61] on link "Taxes / Insurance" at bounding box center [241, 59] width 35 height 13
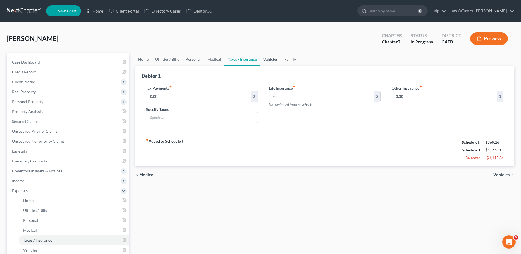
click at [269, 62] on link "Vehicles" at bounding box center [270, 59] width 21 height 13
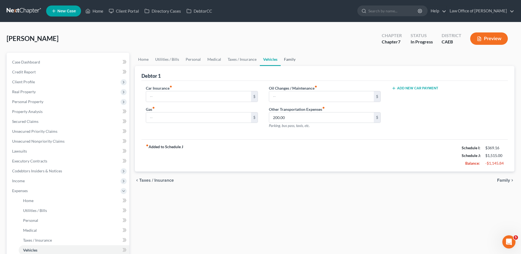
click at [291, 59] on link "Family" at bounding box center [290, 59] width 18 height 13
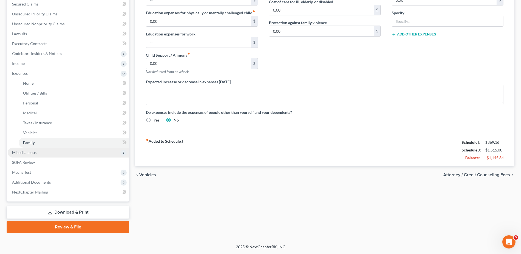
click at [23, 151] on span "Miscellaneous" at bounding box center [24, 152] width 24 height 5
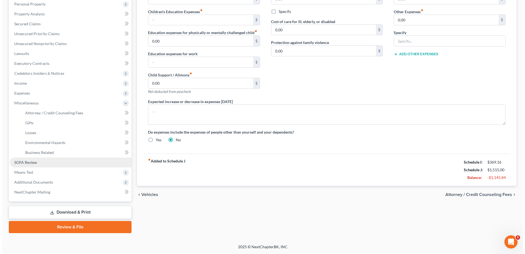
scroll to position [97, 0]
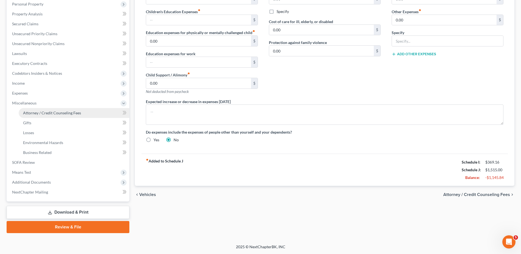
click at [40, 115] on span "Attorney / Credit Counseling Fees" at bounding box center [52, 112] width 58 height 5
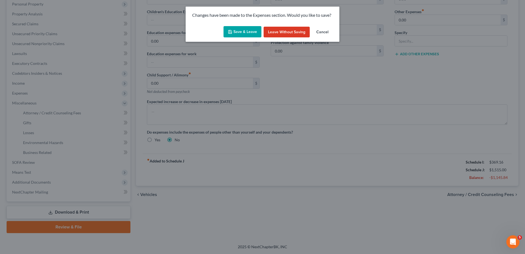
click at [248, 30] on button "Save & Leave" at bounding box center [243, 32] width 38 height 12
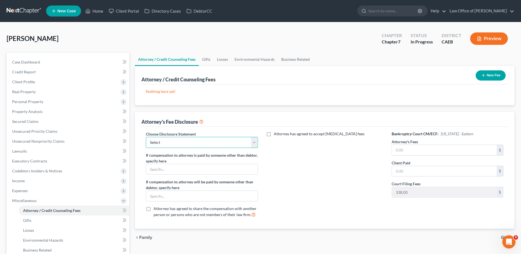
click at [213, 138] on select "Select Disclosure of Compensation of Attorney for Debtor(s)" at bounding box center [202, 142] width 112 height 11
click at [408, 150] on input "text" at bounding box center [444, 150] width 105 height 10
type input "1,800"
click at [230, 140] on select "Select Disclosure of Compensation of Attorney for Debtor(s)" at bounding box center [202, 142] width 112 height 11
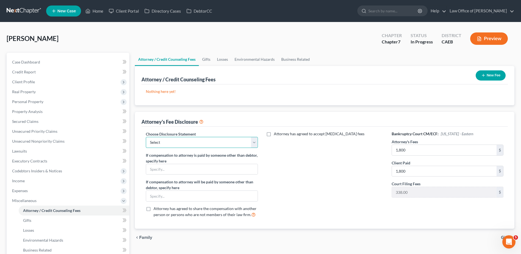
select select "0"
click at [146, 137] on select "Select Disclosure of Compensation of Attorney for Debtor(s)" at bounding box center [202, 142] width 112 height 11
click at [483, 78] on button "New Fee" at bounding box center [491, 75] width 30 height 10
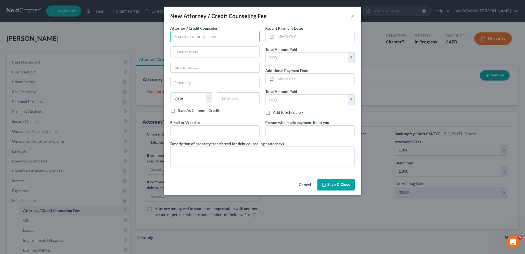
click at [184, 35] on input "text" at bounding box center [215, 36] width 90 height 11
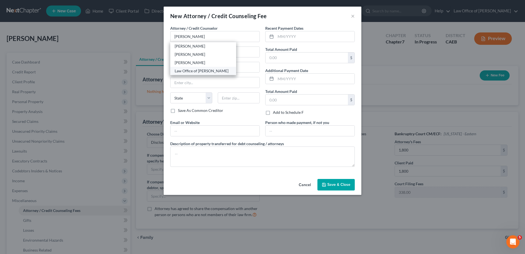
click at [194, 72] on div "Law Office of [PERSON_NAME]" at bounding box center [203, 70] width 57 height 5
type input "Law Office of [PERSON_NAME]"
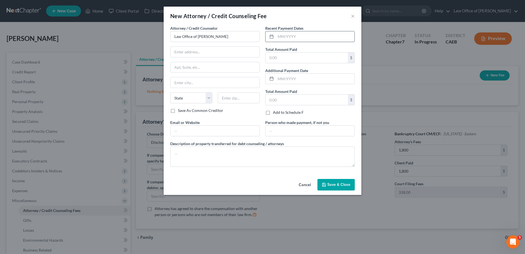
click at [292, 35] on input "text" at bounding box center [315, 36] width 79 height 10
type input "04/2025"
type input "1,800"
click at [256, 158] on textarea at bounding box center [262, 156] width 185 height 20
type textarea "Attorney Fee"
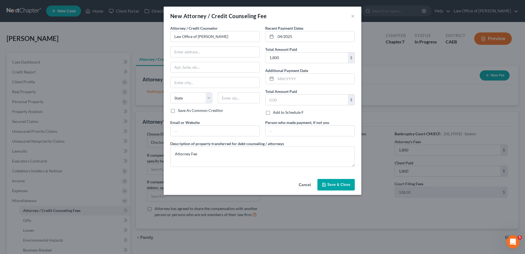
click at [330, 185] on span "Save & Close" at bounding box center [338, 184] width 23 height 5
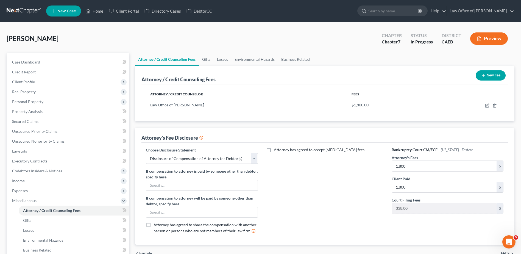
click at [487, 74] on button "New Fee" at bounding box center [491, 75] width 30 height 10
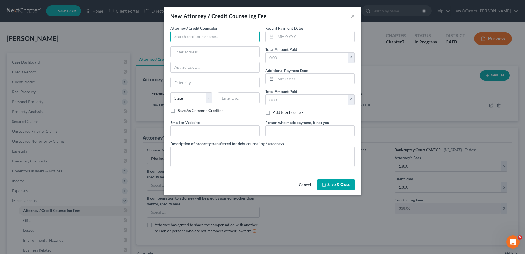
click at [210, 39] on input "text" at bounding box center [215, 36] width 90 height 11
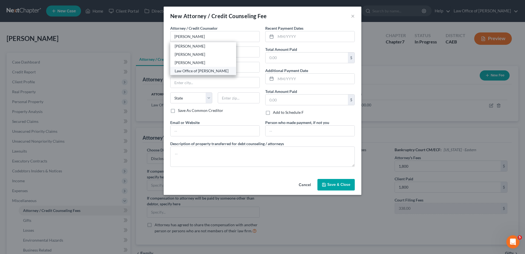
click at [182, 72] on div "Law Office of [PERSON_NAME]" at bounding box center [203, 70] width 57 height 5
type input "Law Office of [PERSON_NAME]"
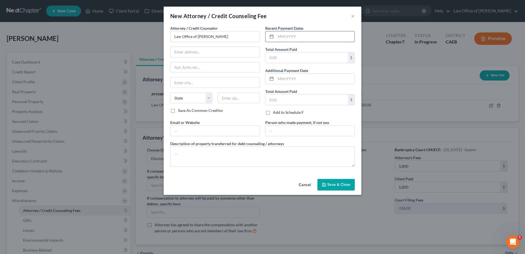
drag, startPoint x: 296, startPoint y: 37, endPoint x: 305, endPoint y: 35, distance: 8.9
click at [296, 37] on input "text" at bounding box center [315, 36] width 79 height 10
type input "4/2025"
type input "338"
click at [229, 161] on textarea at bounding box center [262, 156] width 185 height 20
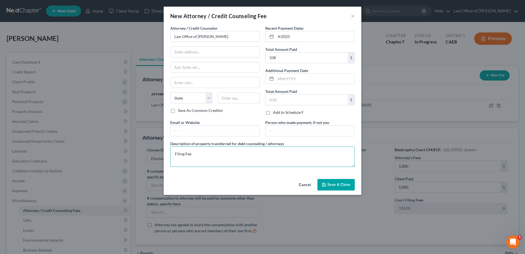
type textarea "Filing Fee"
click at [340, 188] on button "Save & Close" at bounding box center [335, 185] width 37 height 12
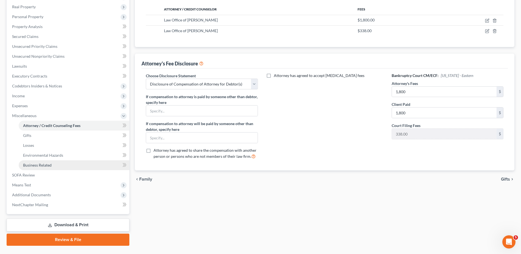
scroll to position [97, 0]
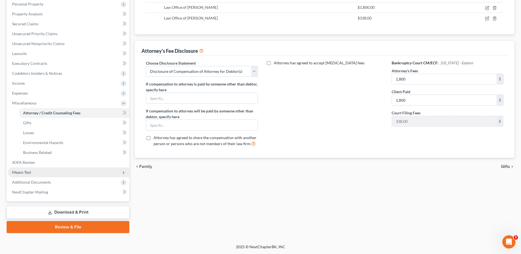
drag, startPoint x: 22, startPoint y: 171, endPoint x: 28, endPoint y: 172, distance: 5.6
click at [22, 171] on span "Means Test" at bounding box center [21, 172] width 19 height 5
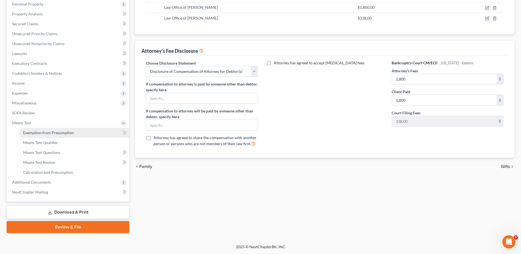
drag, startPoint x: 39, startPoint y: 134, endPoint x: 56, endPoint y: 134, distance: 17.3
click at [39, 134] on span "Exemption from Presumption" at bounding box center [48, 132] width 51 height 5
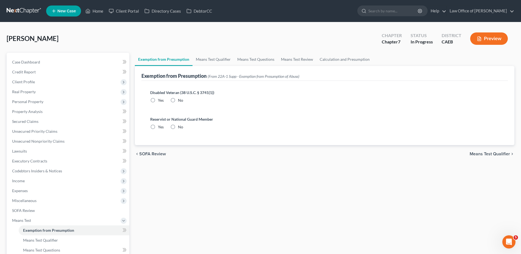
click at [178, 100] on label "No" at bounding box center [180, 99] width 5 height 5
click at [180, 100] on input "No" at bounding box center [182, 99] width 4 height 4
radio input "true"
click at [178, 126] on label "No" at bounding box center [180, 126] width 5 height 5
click at [180, 126] on input "No" at bounding box center [182, 126] width 4 height 4
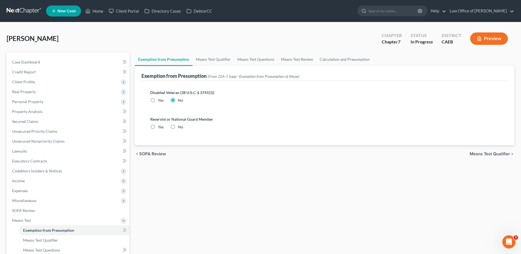
radio input "true"
click at [487, 155] on span "Means Test Qualifier" at bounding box center [490, 154] width 40 height 4
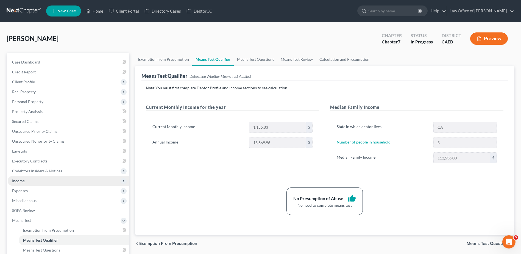
click at [22, 180] on span "Income" at bounding box center [18, 180] width 13 height 5
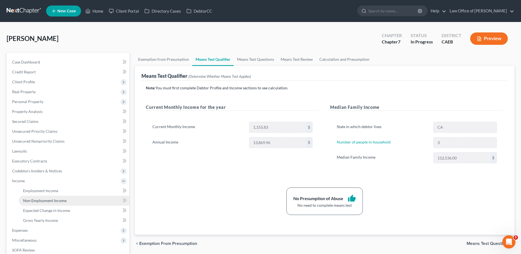
click at [41, 197] on link "Non Employment Income" at bounding box center [74, 201] width 111 height 10
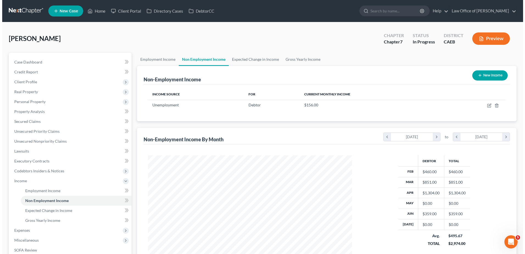
scroll to position [102, 215]
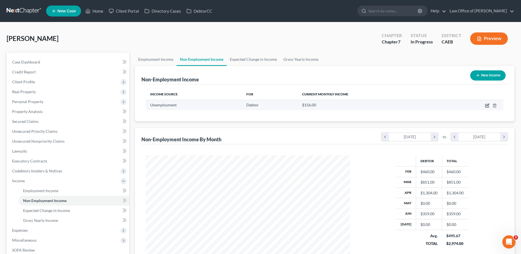
click at [489, 107] on icon "button" at bounding box center [486, 105] width 3 height 3
select select "0"
select select "3"
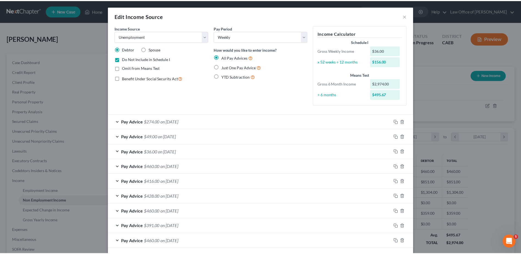
scroll to position [25, 0]
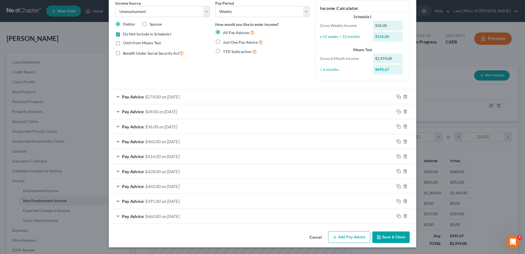
click at [395, 240] on button "Save & Close" at bounding box center [390, 237] width 37 height 12
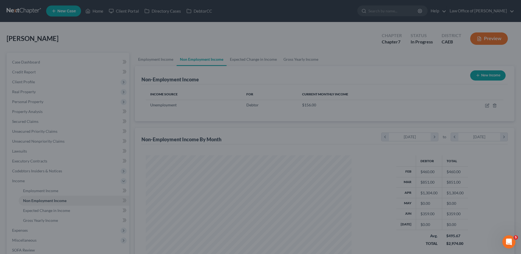
scroll to position [274522, 274409]
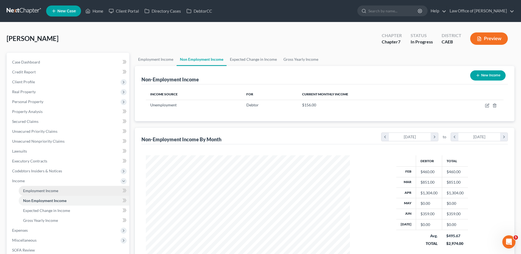
click at [41, 192] on span "Employment Income" at bounding box center [40, 190] width 35 height 5
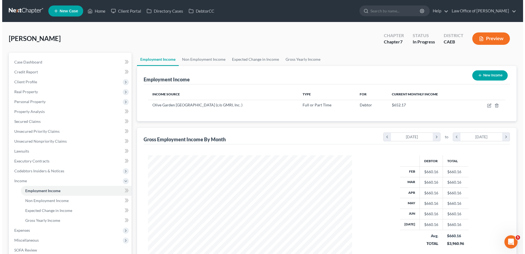
scroll to position [102, 215]
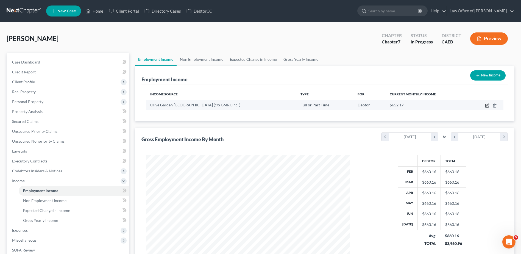
click at [489, 106] on icon "button" at bounding box center [486, 105] width 3 height 3
select select "0"
select select "4"
select select "3"
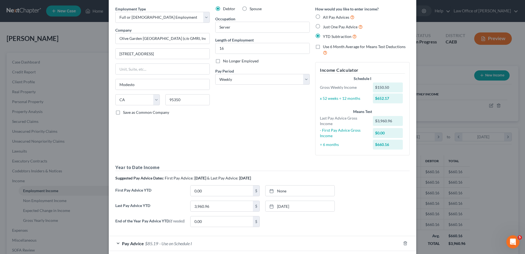
scroll to position [0, 0]
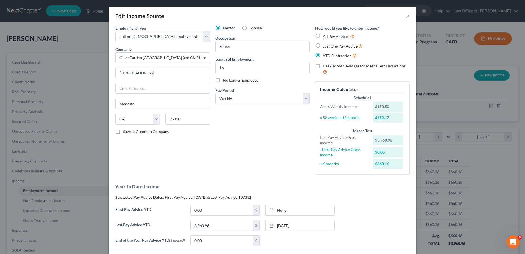
click at [324, 46] on span "Just One Pay Advice" at bounding box center [340, 46] width 35 height 5
click at [325, 46] on input "Just One Pay Advice" at bounding box center [327, 45] width 4 height 4
radio input "true"
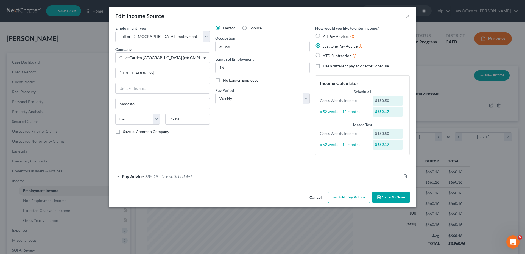
click at [154, 176] on span "$85.19" at bounding box center [151, 176] width 13 height 5
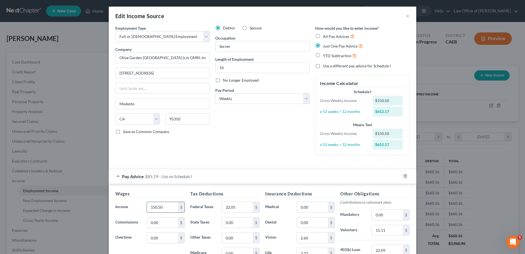
click at [168, 207] on input "150.50" at bounding box center [162, 207] width 31 height 10
type input "175.50"
click at [245, 205] on input "22.05" at bounding box center [237, 207] width 31 height 10
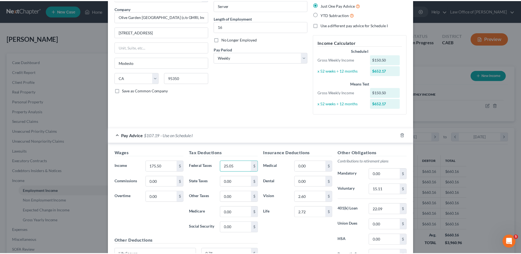
scroll to position [94, 0]
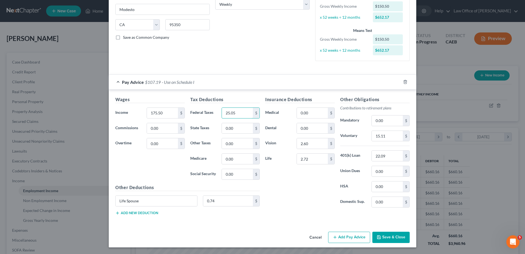
type input "25.05"
click at [394, 240] on button "Save & Close" at bounding box center [390, 238] width 37 height 12
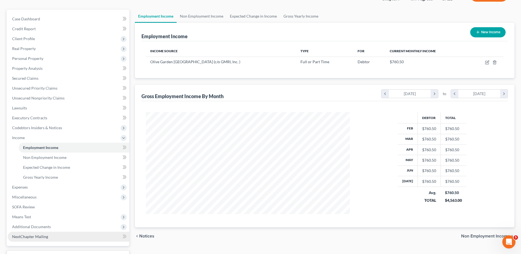
scroll to position [55, 0]
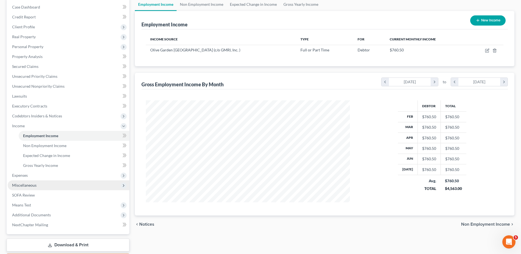
click at [31, 186] on span "Miscellaneous" at bounding box center [24, 185] width 24 height 5
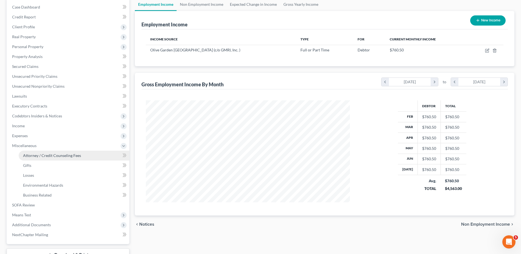
click at [42, 155] on span "Attorney / Credit Counseling Fees" at bounding box center [52, 155] width 58 height 5
select select "0"
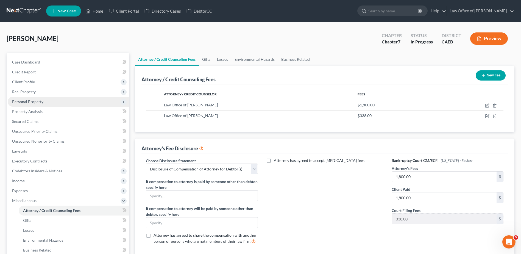
click at [27, 101] on span "Personal Property" at bounding box center [27, 101] width 31 height 5
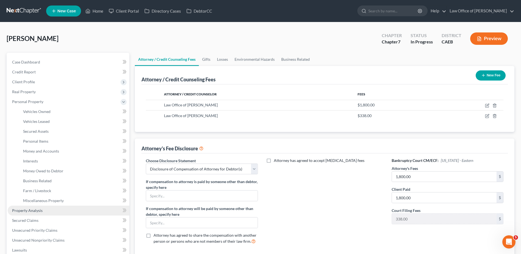
click at [29, 210] on span "Property Analysis" at bounding box center [27, 210] width 30 height 5
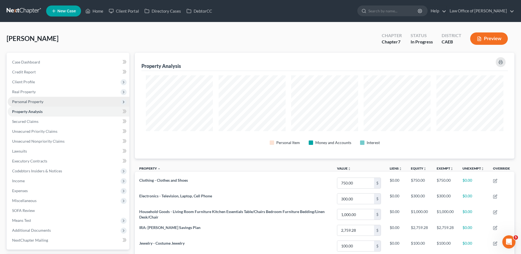
click at [24, 105] on span "Personal Property" at bounding box center [69, 102] width 122 height 10
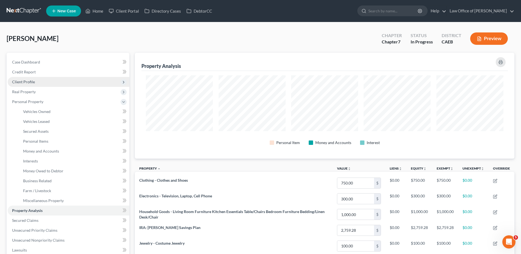
click at [23, 79] on span "Client Profile" at bounding box center [23, 81] width 23 height 5
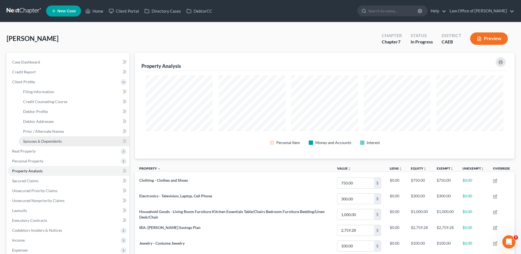
click at [30, 143] on span "Spouses & Dependents" at bounding box center [42, 141] width 39 height 5
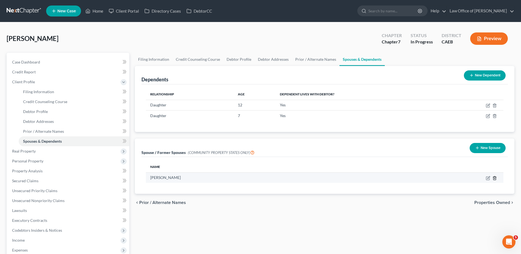
click at [495, 179] on line "button" at bounding box center [495, 178] width 0 height 1
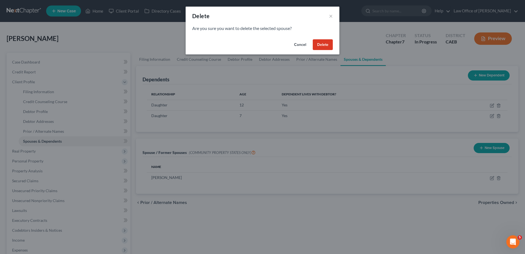
click at [321, 44] on button "Delete" at bounding box center [323, 44] width 20 height 11
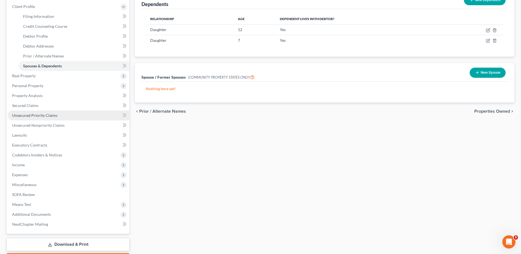
scroll to position [107, 0]
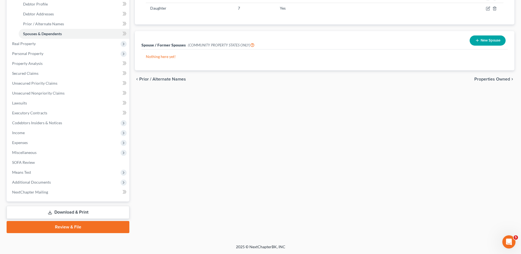
drag, startPoint x: 58, startPoint y: 213, endPoint x: 155, endPoint y: 164, distance: 107.6
click at [58, 213] on link "Download & Print" at bounding box center [68, 212] width 123 height 13
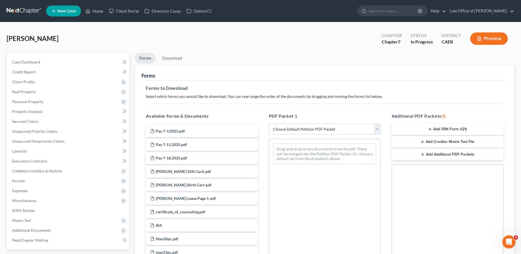
drag, startPoint x: 292, startPoint y: 132, endPoint x: 291, endPoint y: 135, distance: 2.8
click at [292, 132] on select "Choose Default Petition PDF Packet Complete Bankruptcy Petition (all forms and …" at bounding box center [325, 129] width 112 height 11
select select "8"
click at [269, 124] on select "Choose Default Petition PDF Packet Complete Bankruptcy Petition (all forms and …" at bounding box center [325, 129] width 112 height 11
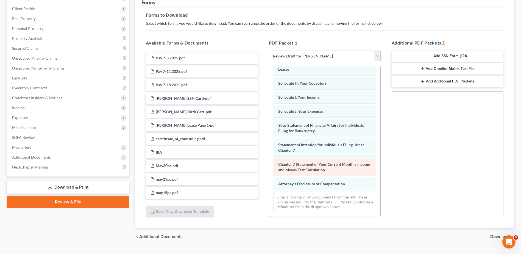
scroll to position [85, 0]
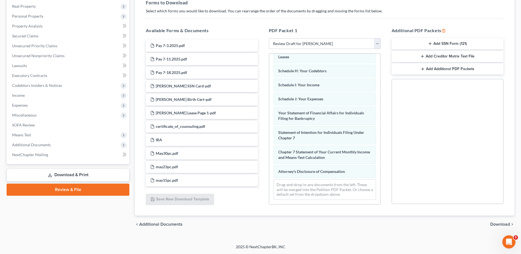
click at [498, 226] on span "Download" at bounding box center [500, 224] width 20 height 4
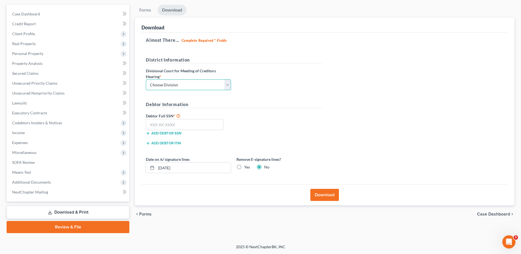
click at [183, 83] on select "Choose Division Fresno Modesto [GEOGRAPHIC_DATA]" at bounding box center [188, 84] width 85 height 11
select select "1"
click at [146, 79] on select "Choose Division Fresno Modesto [GEOGRAPHIC_DATA]" at bounding box center [188, 84] width 85 height 11
click at [166, 108] on h5 "Debtor Information" at bounding box center [234, 104] width 176 height 7
drag, startPoint x: 165, startPoint y: 125, endPoint x: 175, endPoint y: 127, distance: 10.1
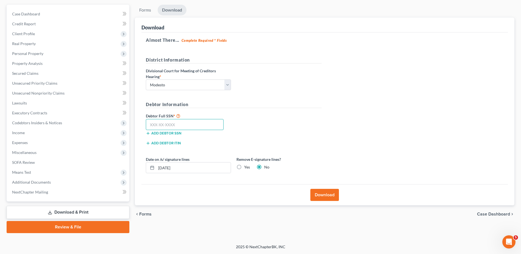
click at [165, 126] on input "text" at bounding box center [185, 124] width 78 height 11
type input "000-00-0000"
click at [315, 199] on button "Download" at bounding box center [324, 195] width 29 height 12
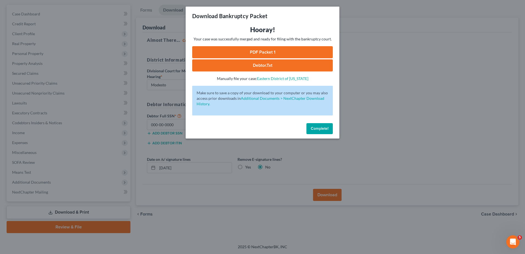
drag, startPoint x: 267, startPoint y: 51, endPoint x: 291, endPoint y: 53, distance: 24.8
click at [267, 51] on link "PDF Packet 1" at bounding box center [262, 52] width 141 height 12
click at [320, 127] on span "Complete!" at bounding box center [320, 128] width 18 height 5
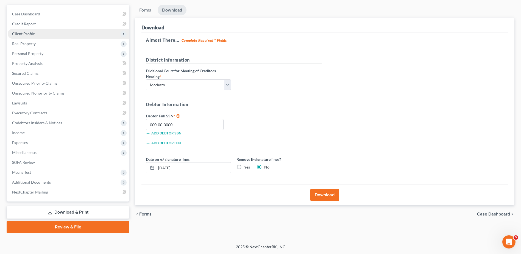
scroll to position [0, 0]
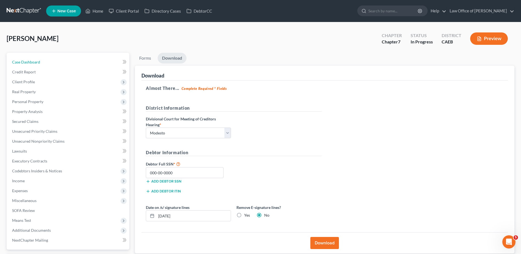
drag, startPoint x: 34, startPoint y: 63, endPoint x: 138, endPoint y: 78, distance: 105.3
click at [34, 63] on span "Case Dashboard" at bounding box center [26, 62] width 28 height 5
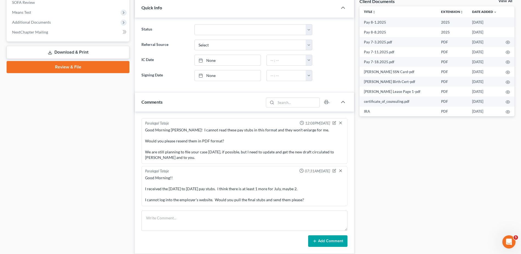
scroll to position [220, 0]
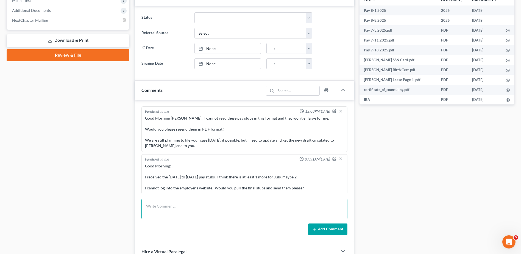
click at [194, 203] on textarea at bounding box center [244, 209] width 206 height 20
paste textarea "There are a few things that look strange that I've already asked about. She is …"
type textarea "There are a few things that look strange that I've already asked about. She is …"
click at [339, 234] on button "Add Comment" at bounding box center [327, 229] width 39 height 12
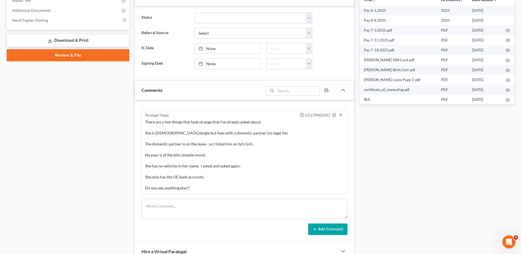
scroll to position [0, 0]
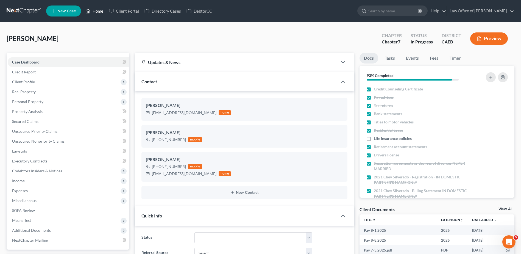
click at [97, 13] on link "Home" at bounding box center [94, 11] width 23 height 10
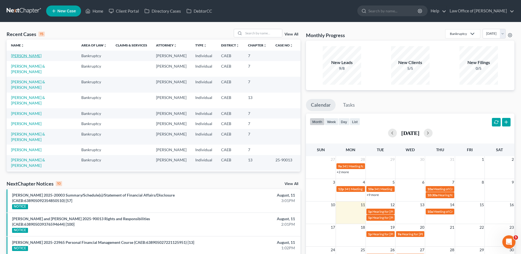
click at [32, 55] on link "[PERSON_NAME]" at bounding box center [26, 55] width 30 height 5
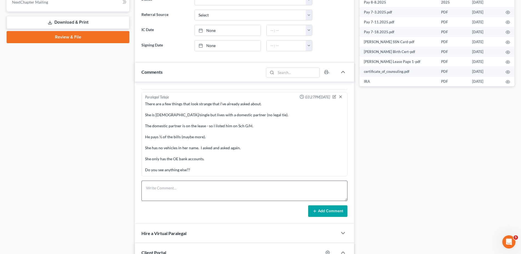
scroll to position [275, 0]
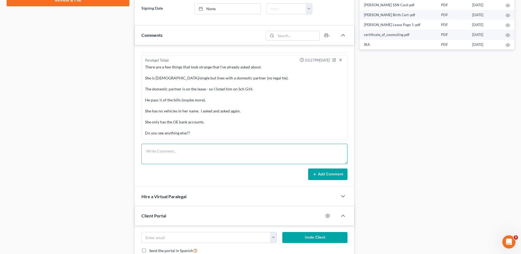
click at [180, 153] on textarea at bounding box center [244, 154] width 206 height 20
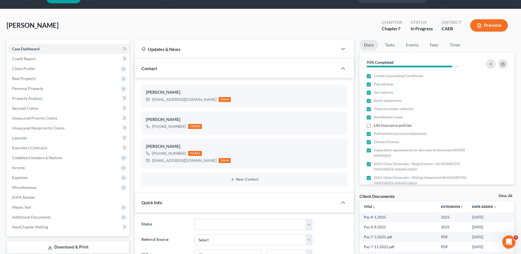
scroll to position [0, 0]
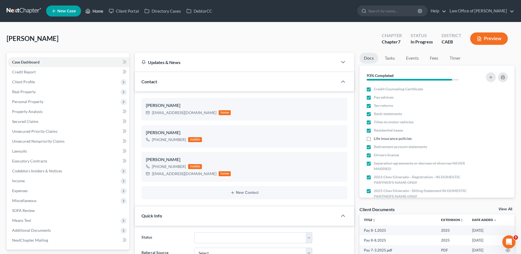
drag, startPoint x: 97, startPoint y: 12, endPoint x: 522, endPoint y: 58, distance: 428.2
click at [97, 12] on link "Home" at bounding box center [94, 11] width 23 height 10
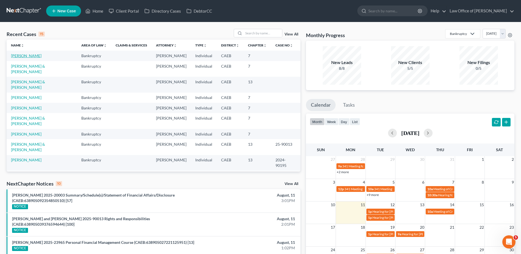
click at [28, 56] on link "[PERSON_NAME]" at bounding box center [26, 55] width 30 height 5
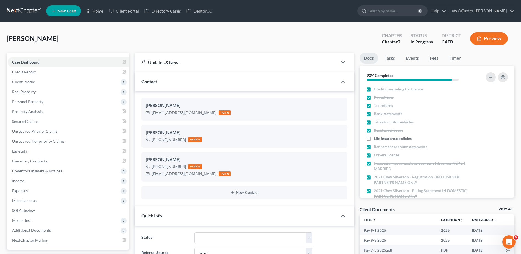
scroll to position [479, 0]
drag, startPoint x: 509, startPoint y: 210, endPoint x: 503, endPoint y: 210, distance: 6.6
click at [509, 210] on link "View All" at bounding box center [505, 209] width 14 height 4
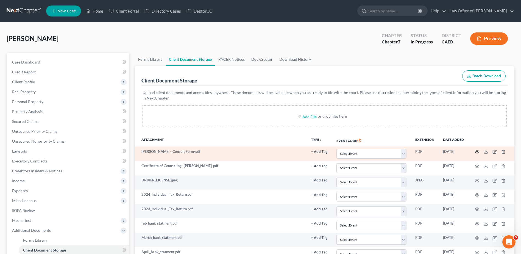
click at [477, 152] on icon "button" at bounding box center [477, 151] width 4 height 4
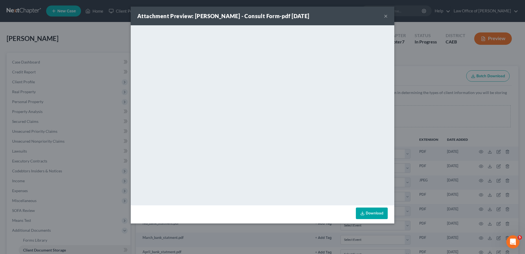
click at [385, 17] on button "×" at bounding box center [386, 16] width 4 height 7
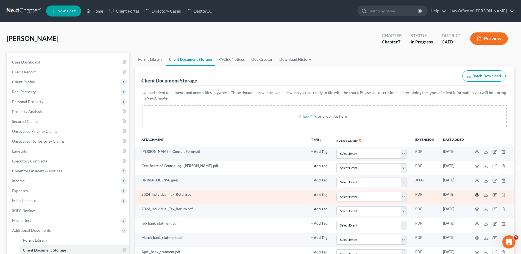
click at [477, 196] on icon "button" at bounding box center [477, 195] width 4 height 4
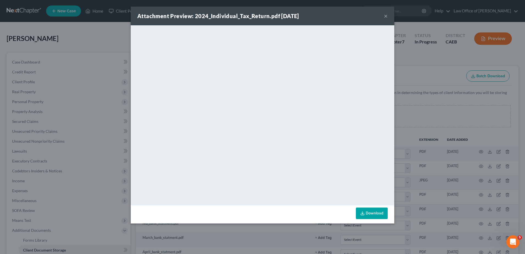
click at [386, 17] on button "×" at bounding box center [386, 16] width 4 height 7
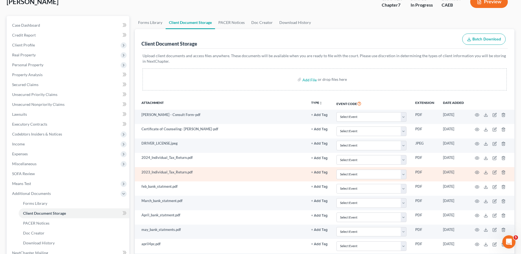
scroll to position [55, 0]
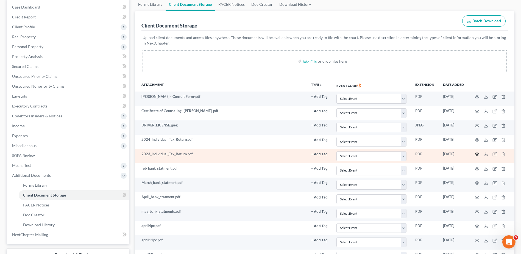
click at [477, 152] on icon "button" at bounding box center [477, 154] width 4 height 4
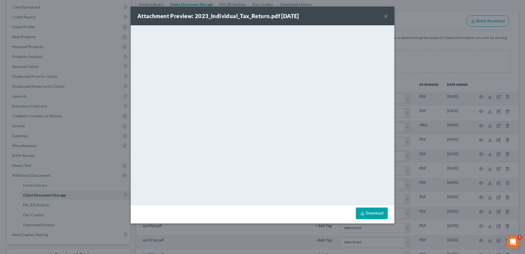
click at [386, 17] on button "×" at bounding box center [386, 16] width 4 height 7
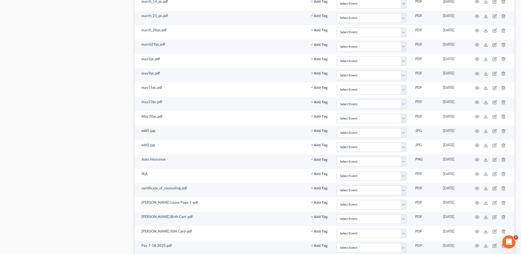
scroll to position [439, 0]
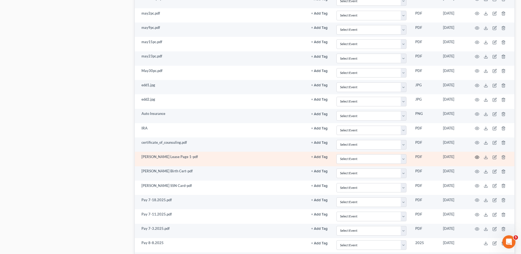
click at [477, 155] on icon "button" at bounding box center [477, 156] width 4 height 3
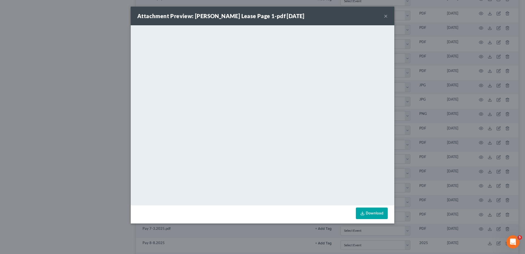
click at [385, 17] on button "×" at bounding box center [386, 16] width 4 height 7
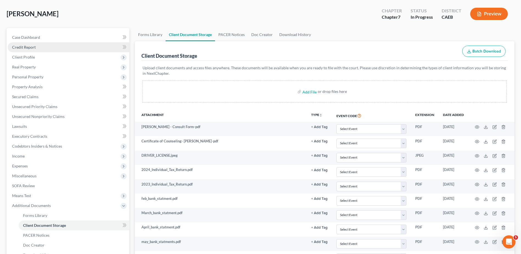
scroll to position [0, 0]
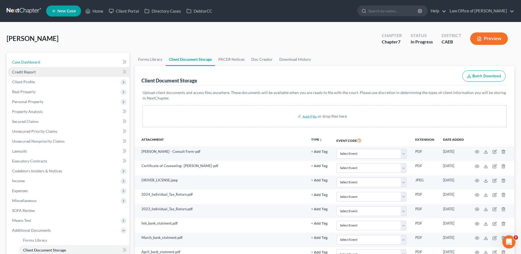
drag, startPoint x: 31, startPoint y: 60, endPoint x: 25, endPoint y: 73, distance: 14.5
click at [31, 60] on span "Case Dashboard" at bounding box center [26, 62] width 28 height 5
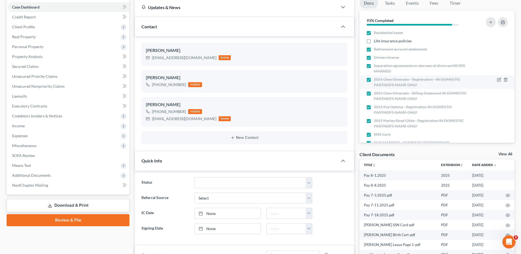
scroll to position [55, 0]
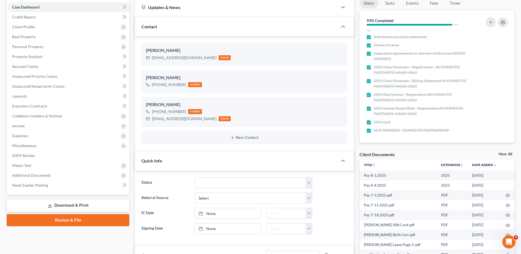
drag, startPoint x: 508, startPoint y: 154, endPoint x: 404, endPoint y: 192, distance: 110.4
click at [508, 154] on link "View All" at bounding box center [505, 154] width 14 height 4
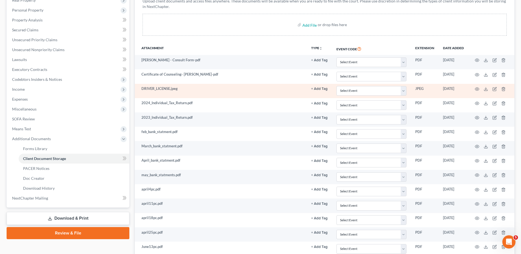
scroll to position [110, 0]
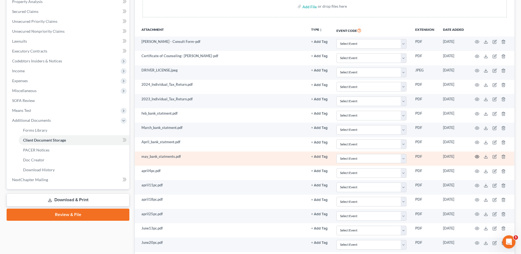
click at [477, 156] on circle "button" at bounding box center [476, 156] width 1 height 1
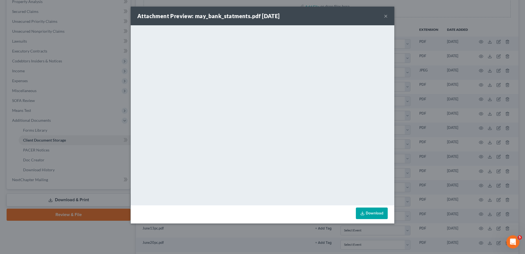
drag, startPoint x: 386, startPoint y: 13, endPoint x: 384, endPoint y: 15, distance: 2.8
click at [386, 14] on button "×" at bounding box center [386, 16] width 4 height 7
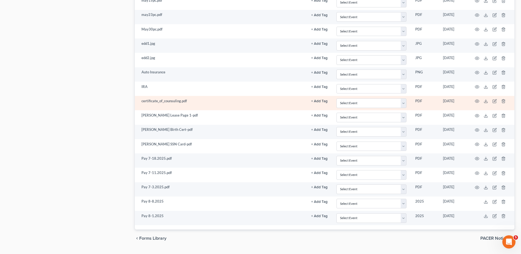
scroll to position [495, 0]
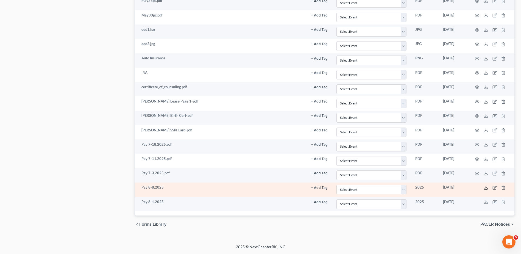
click at [486, 186] on icon at bounding box center [486, 187] width 4 height 4
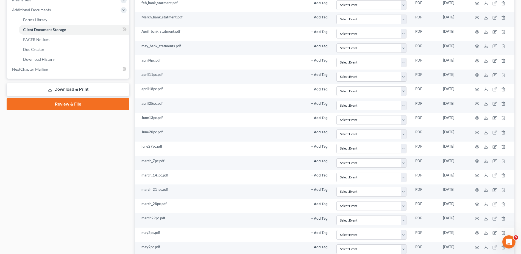
scroll to position [0, 0]
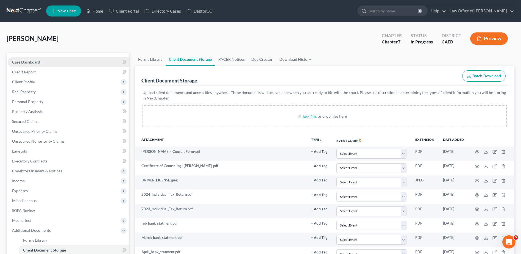
click at [34, 63] on span "Case Dashboard" at bounding box center [26, 62] width 28 height 5
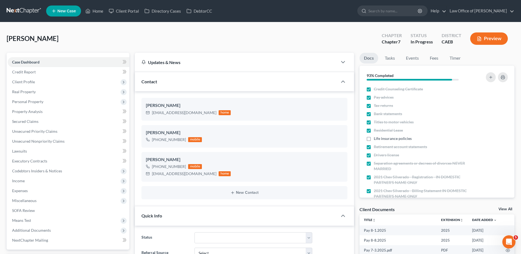
scroll to position [479, 0]
click at [438, 58] on link "Fees" at bounding box center [434, 58] width 18 height 11
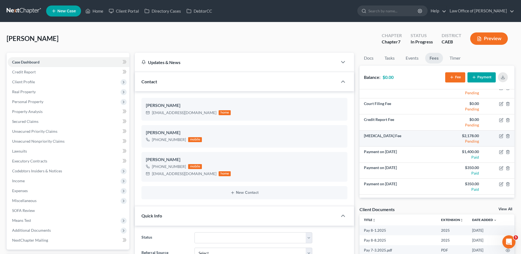
scroll to position [0, 0]
